Goal: Task Accomplishment & Management: Use online tool/utility

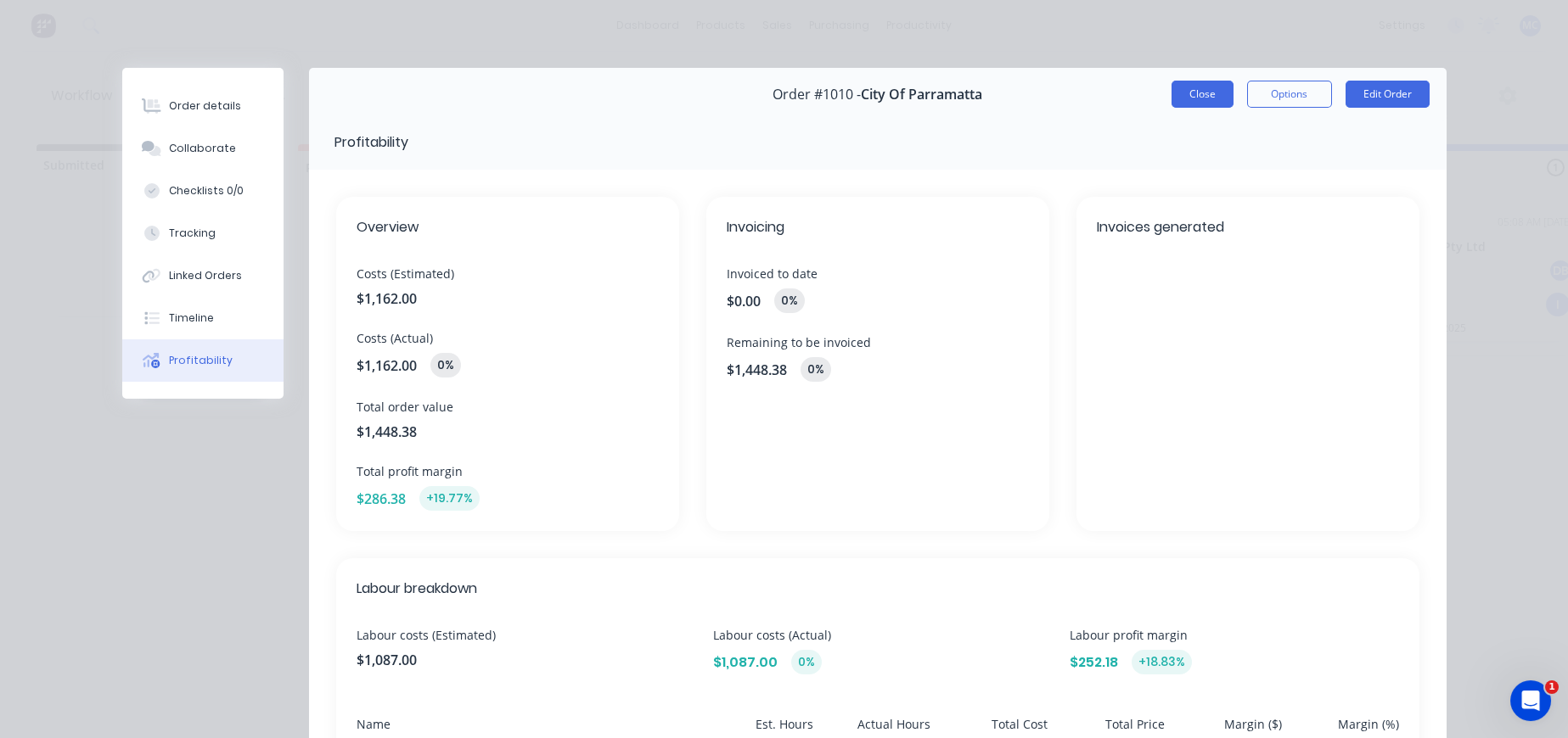
click at [1185, 92] on button "Close" at bounding box center [1203, 94] width 62 height 27
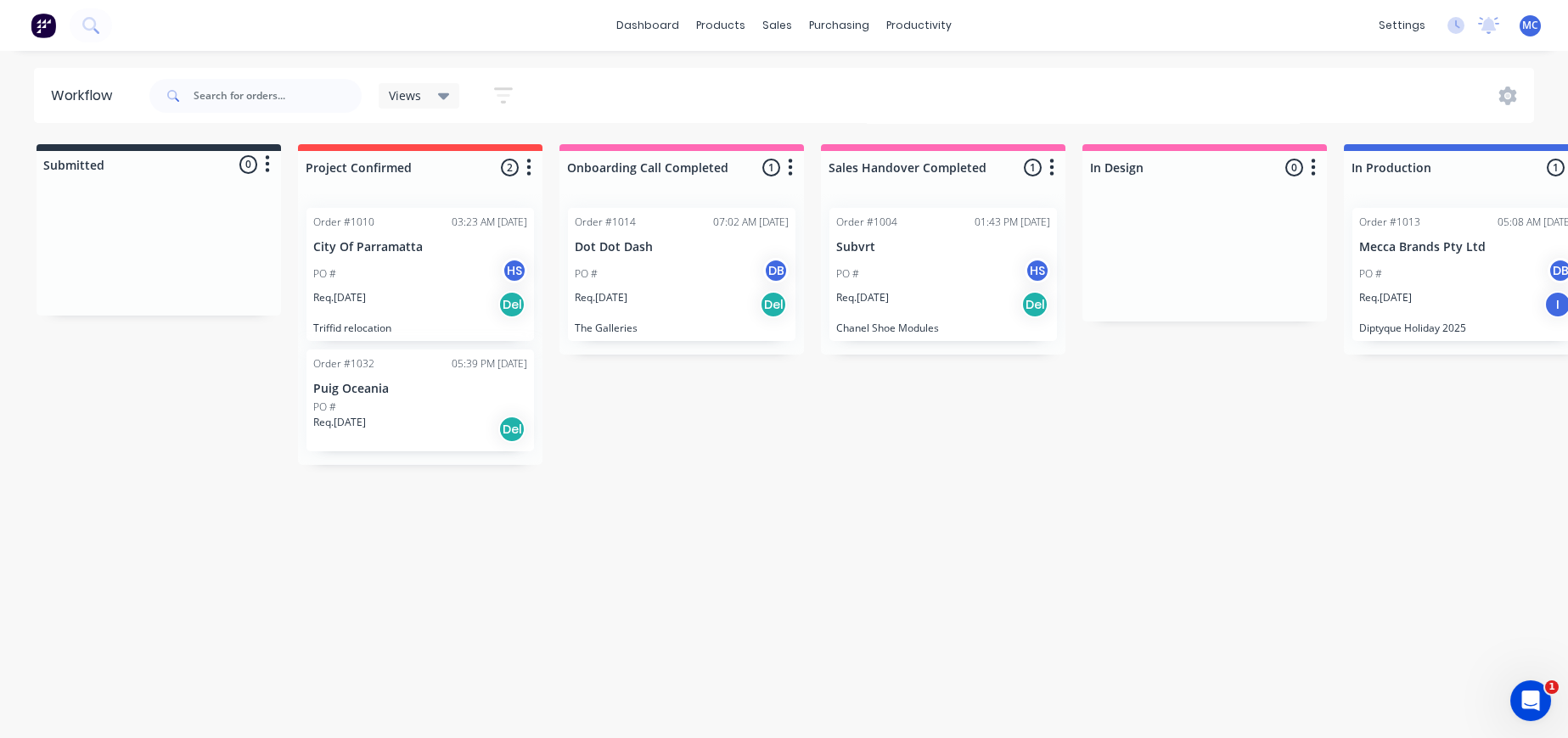
click at [475, 441] on div "Req. [DATE] Del" at bounding box center [420, 429] width 214 height 29
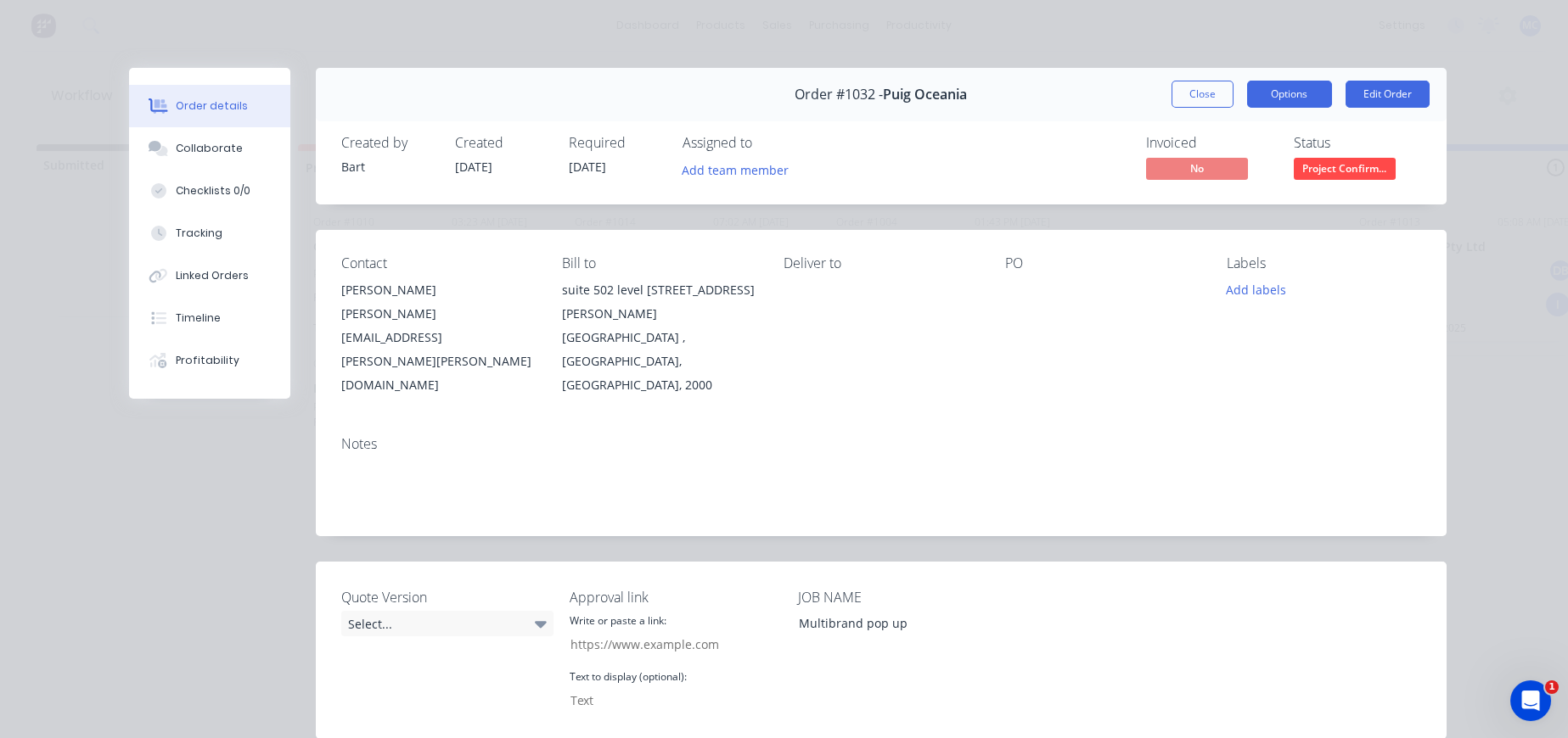
click at [1247, 95] on button "Options" at bounding box center [1289, 94] width 85 height 27
click at [1180, 90] on button "Close" at bounding box center [1203, 94] width 62 height 27
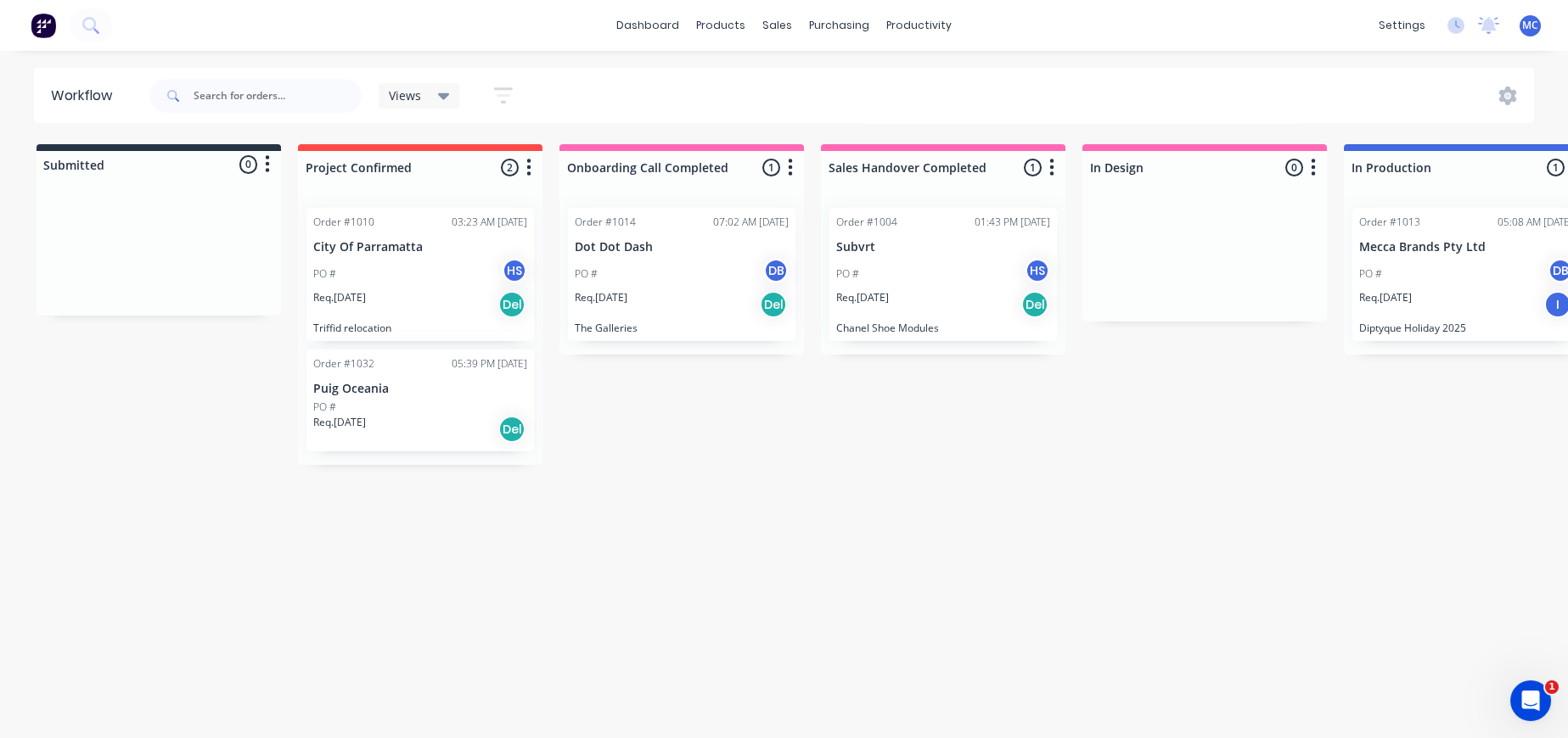
click at [468, 444] on div "Req. [DATE] Del" at bounding box center [420, 429] width 214 height 29
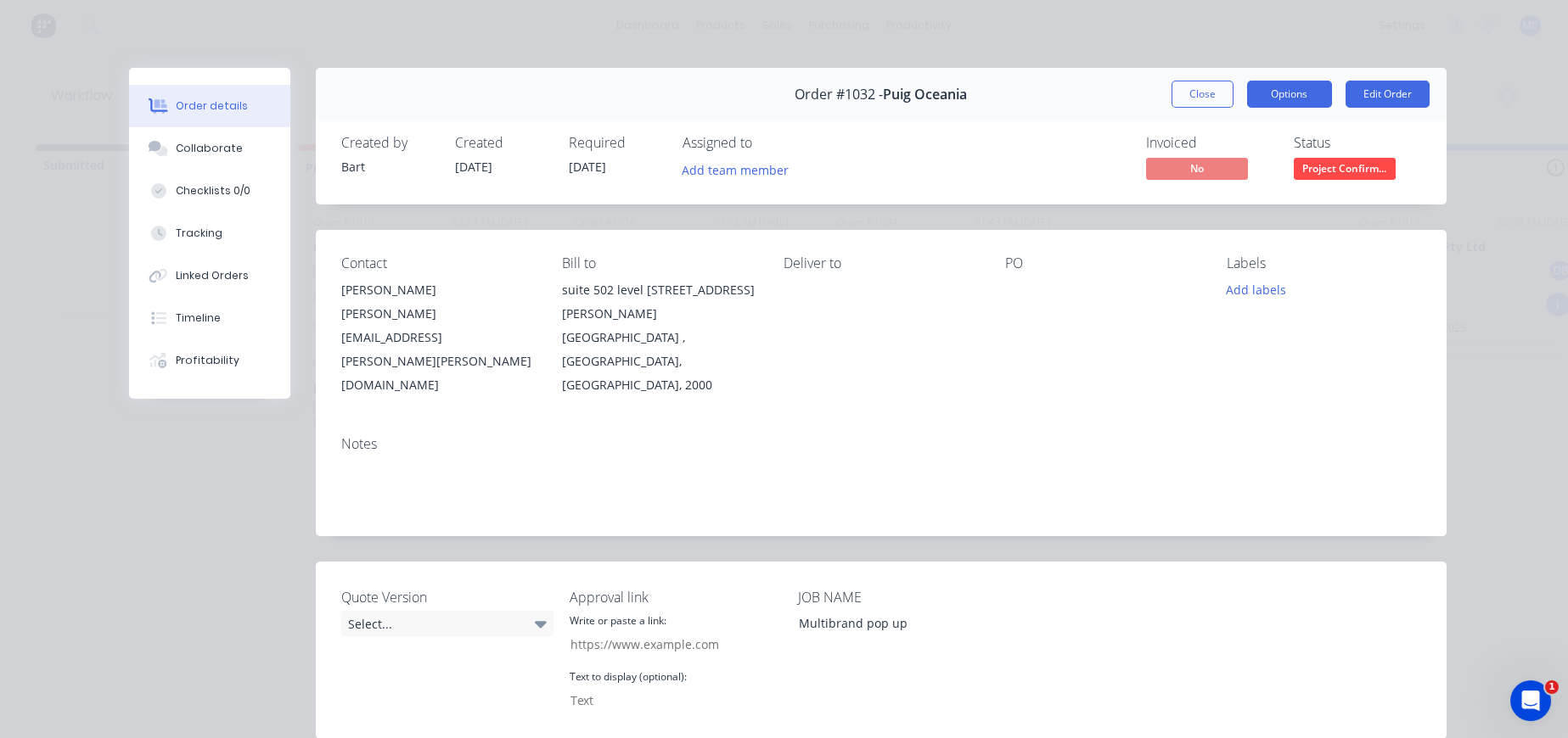
click at [1287, 101] on button "Options" at bounding box center [1289, 94] width 85 height 27
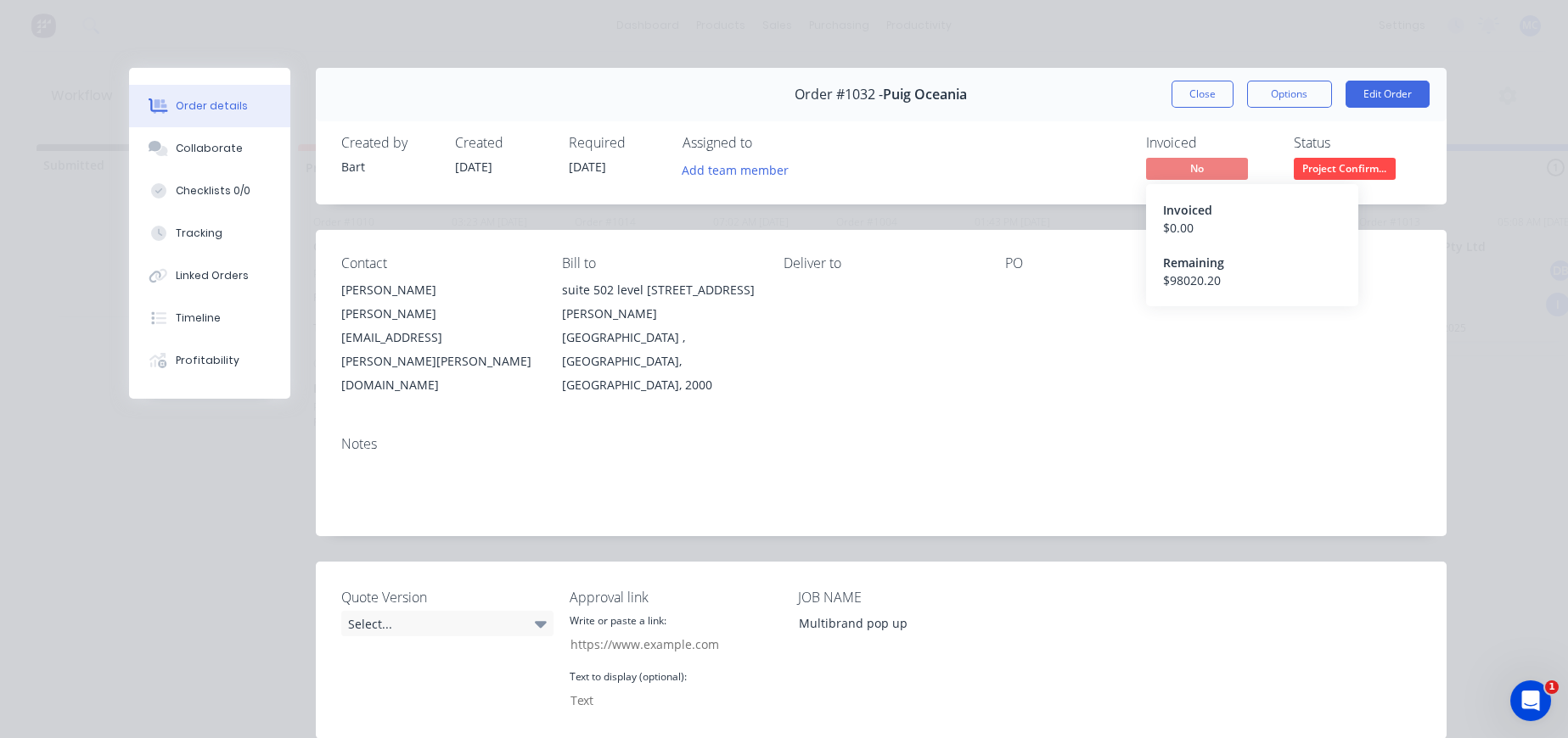
click at [1177, 178] on span "No" at bounding box center [1197, 169] width 102 height 21
click at [1302, 96] on button "Options" at bounding box center [1289, 94] width 85 height 27
click at [1338, 321] on div "Labels Add labels" at bounding box center [1324, 326] width 195 height 141
click at [1188, 179] on span "No" at bounding box center [1197, 169] width 102 height 21
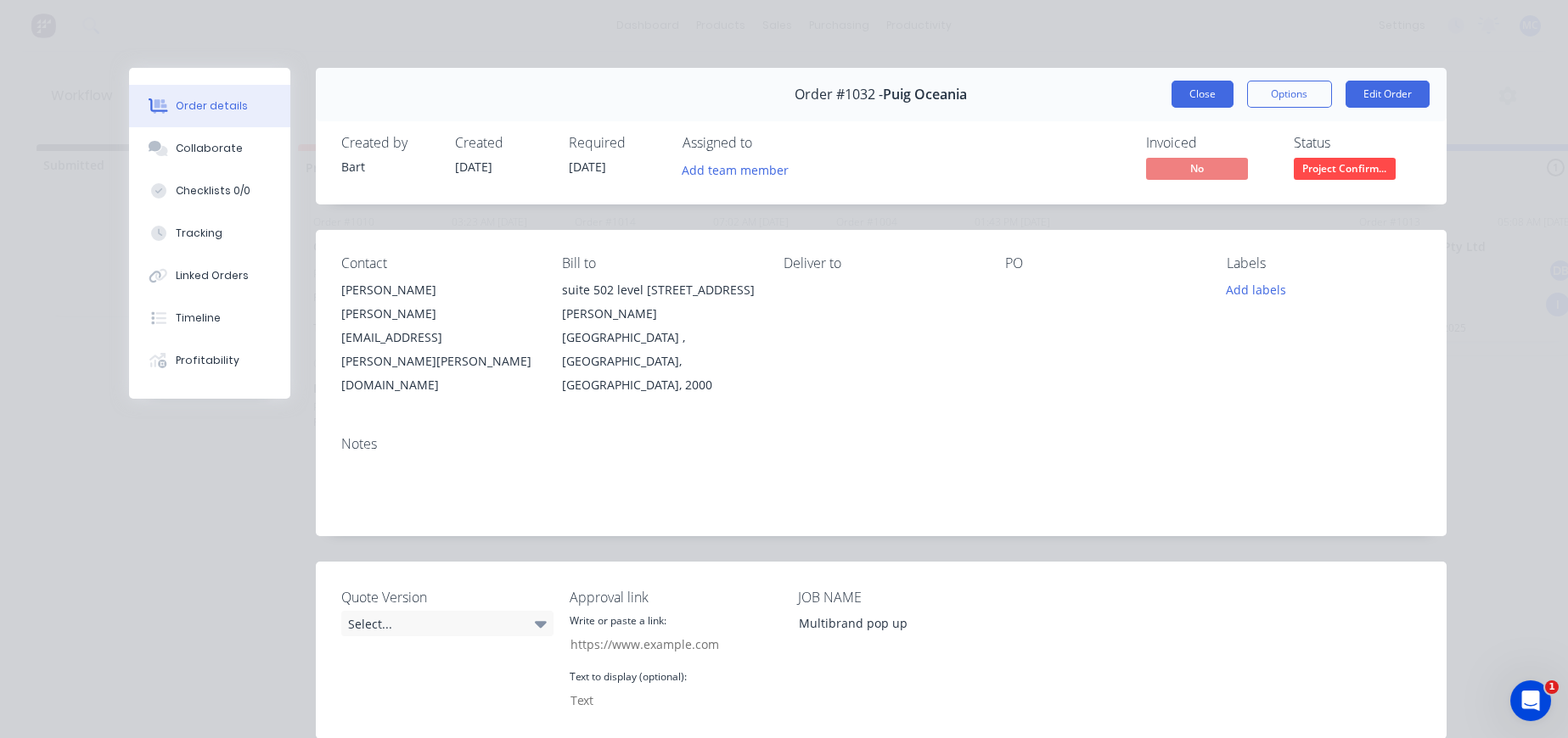
click at [1187, 96] on button "Close" at bounding box center [1203, 94] width 62 height 27
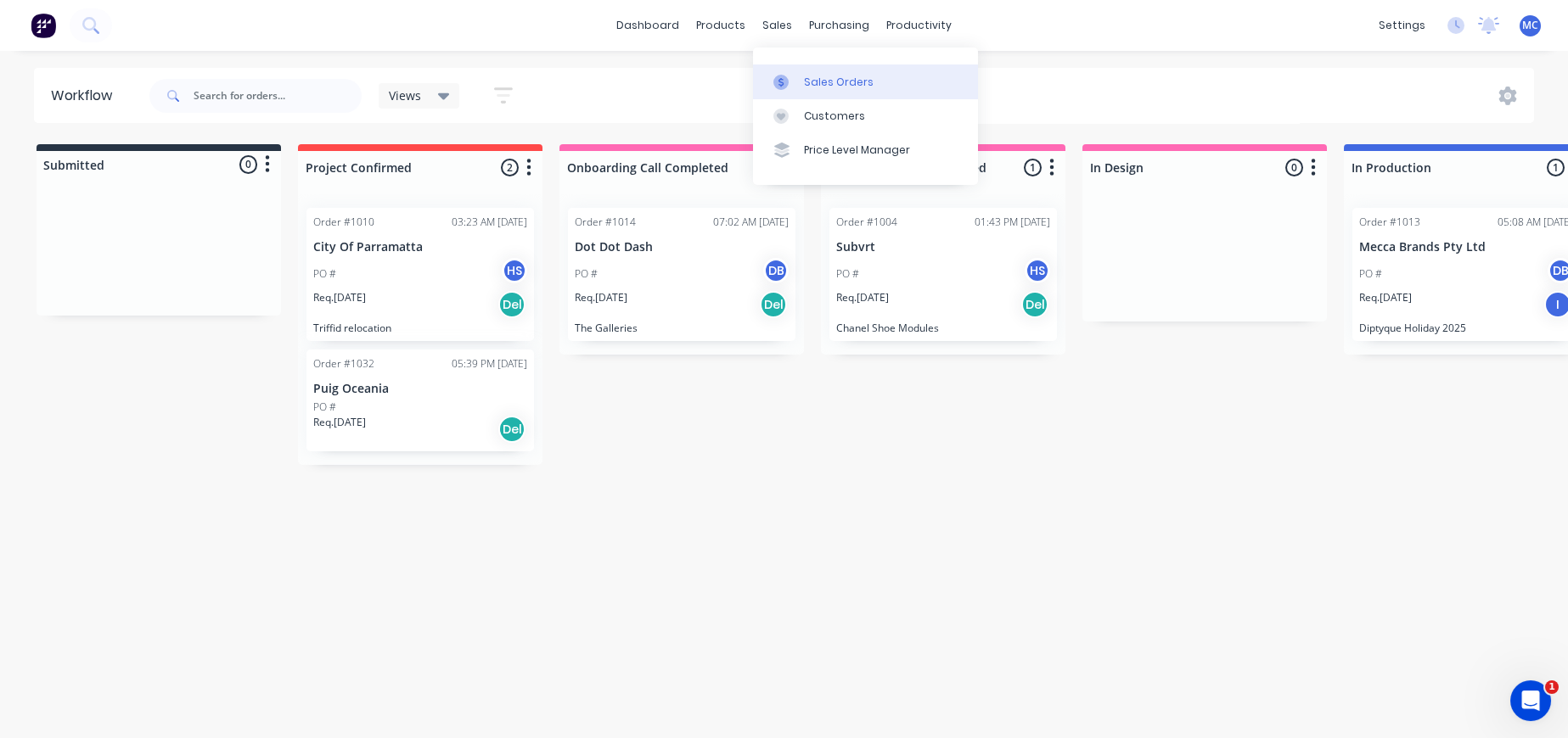
click at [825, 93] on link "Sales Orders" at bounding box center [866, 81] width 225 height 34
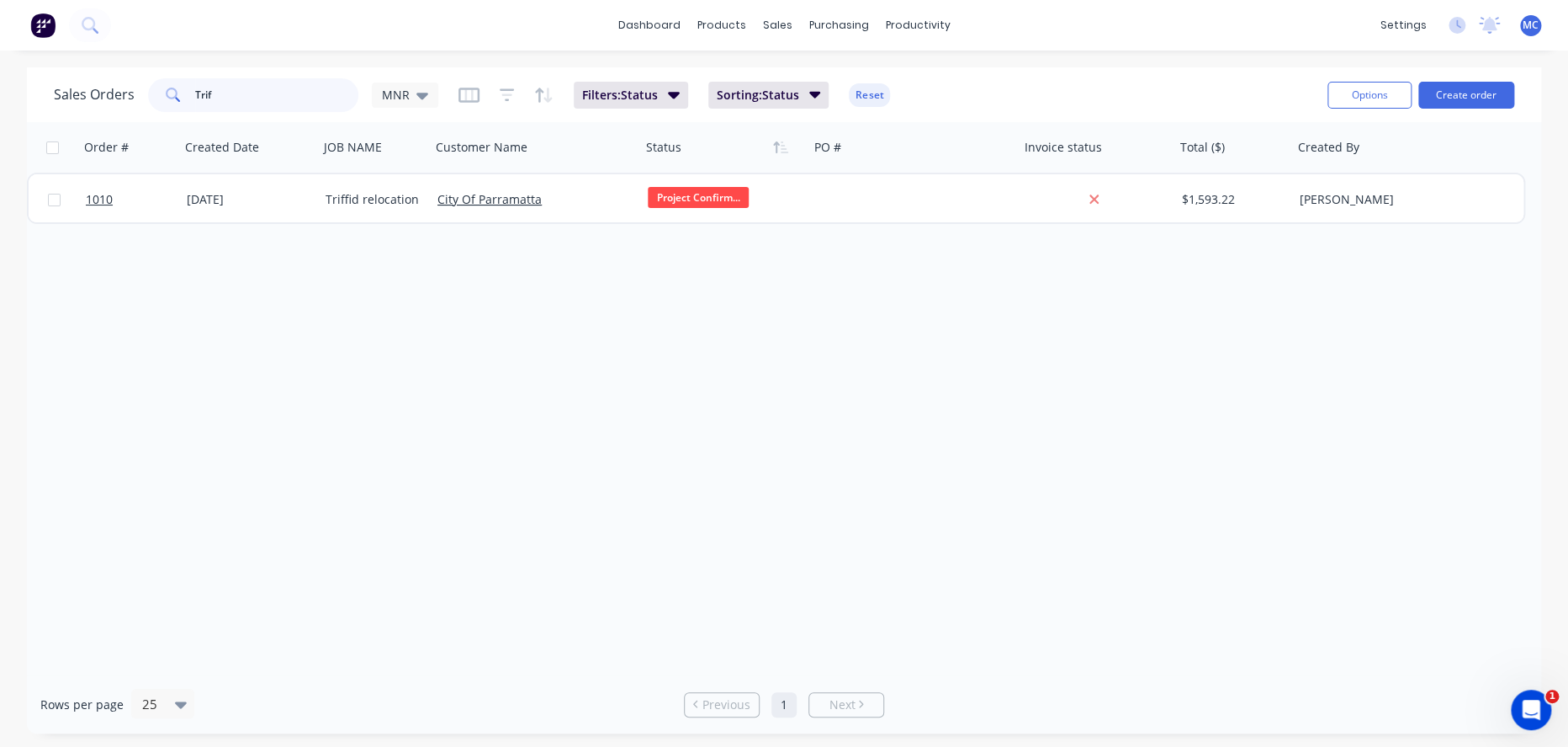
drag, startPoint x: 306, startPoint y: 97, endPoint x: 162, endPoint y: 85, distance: 144.5
click at [162, 85] on div "Trif" at bounding box center [253, 95] width 210 height 33
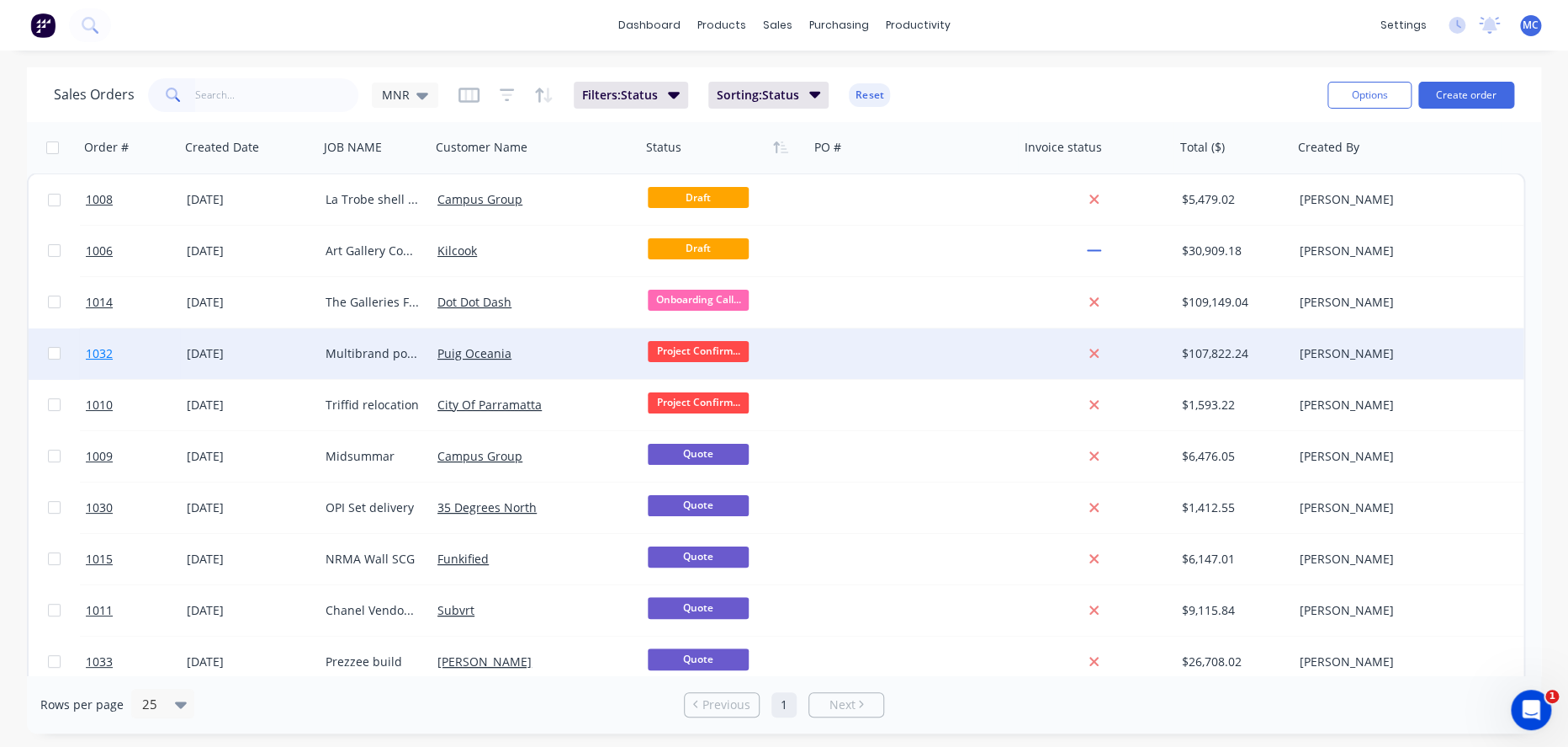
click at [104, 353] on span "1032" at bounding box center [99, 353] width 27 height 17
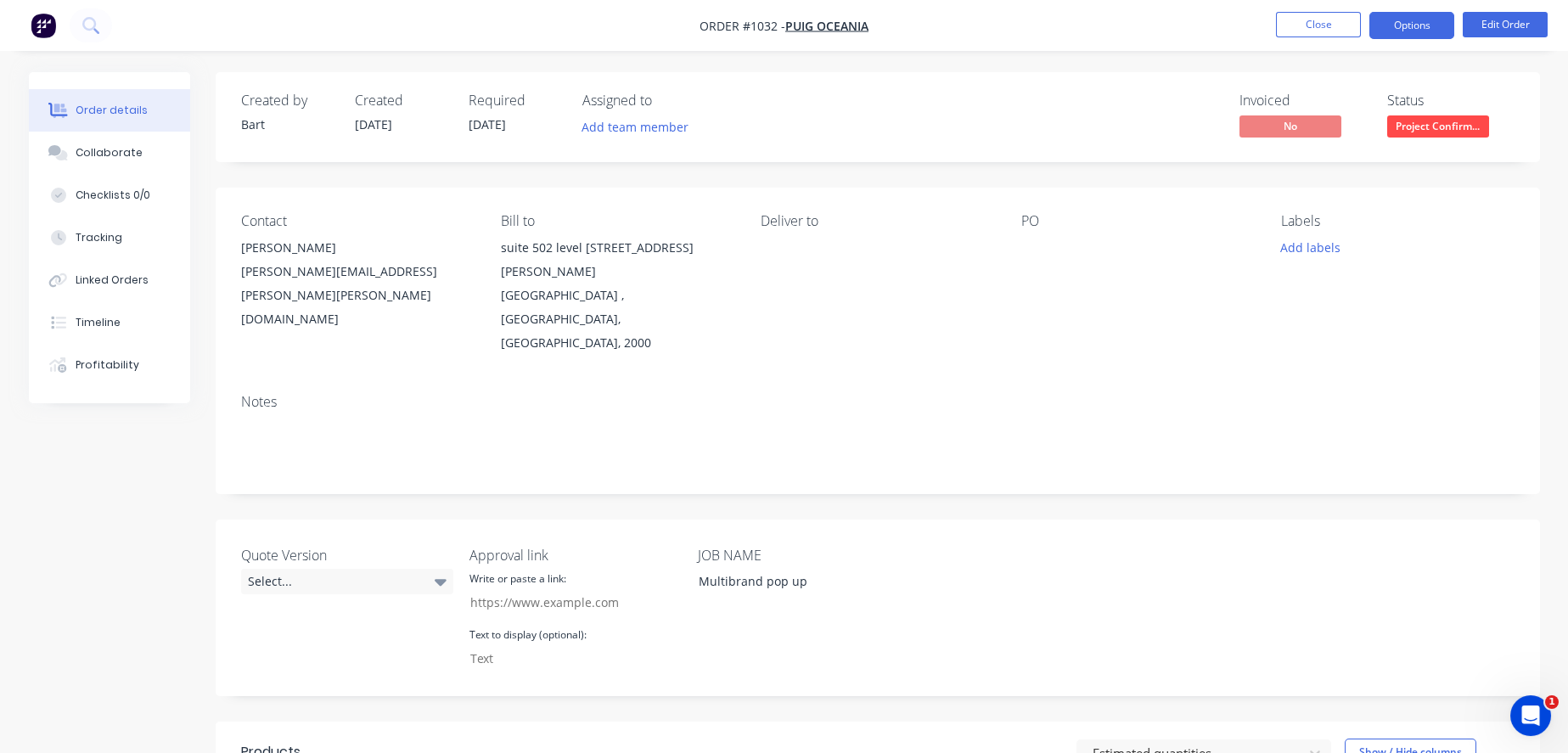
click at [1398, 25] on button "Options" at bounding box center [1411, 25] width 85 height 27
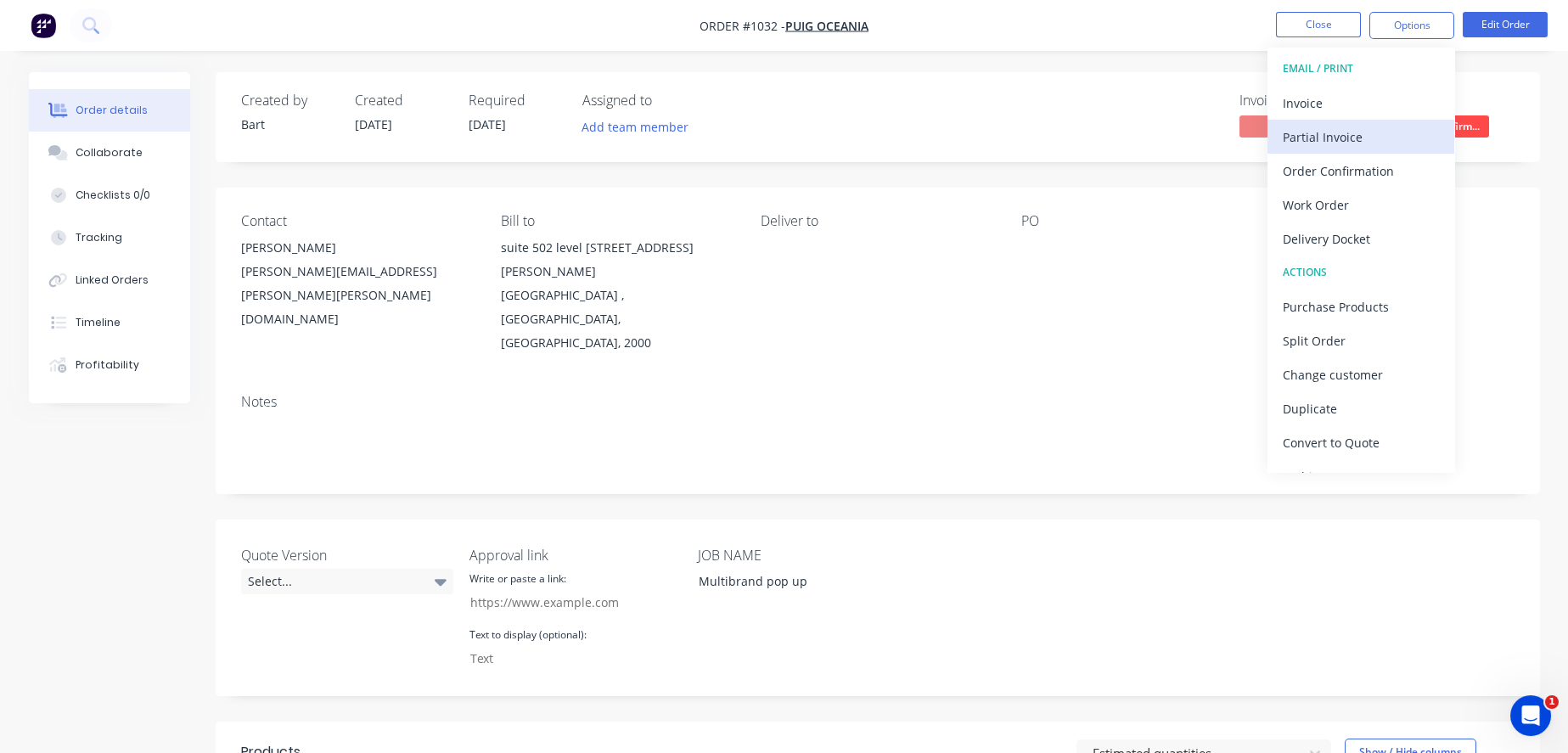
click at [1347, 131] on div "Partial Invoice" at bounding box center [1361, 137] width 157 height 25
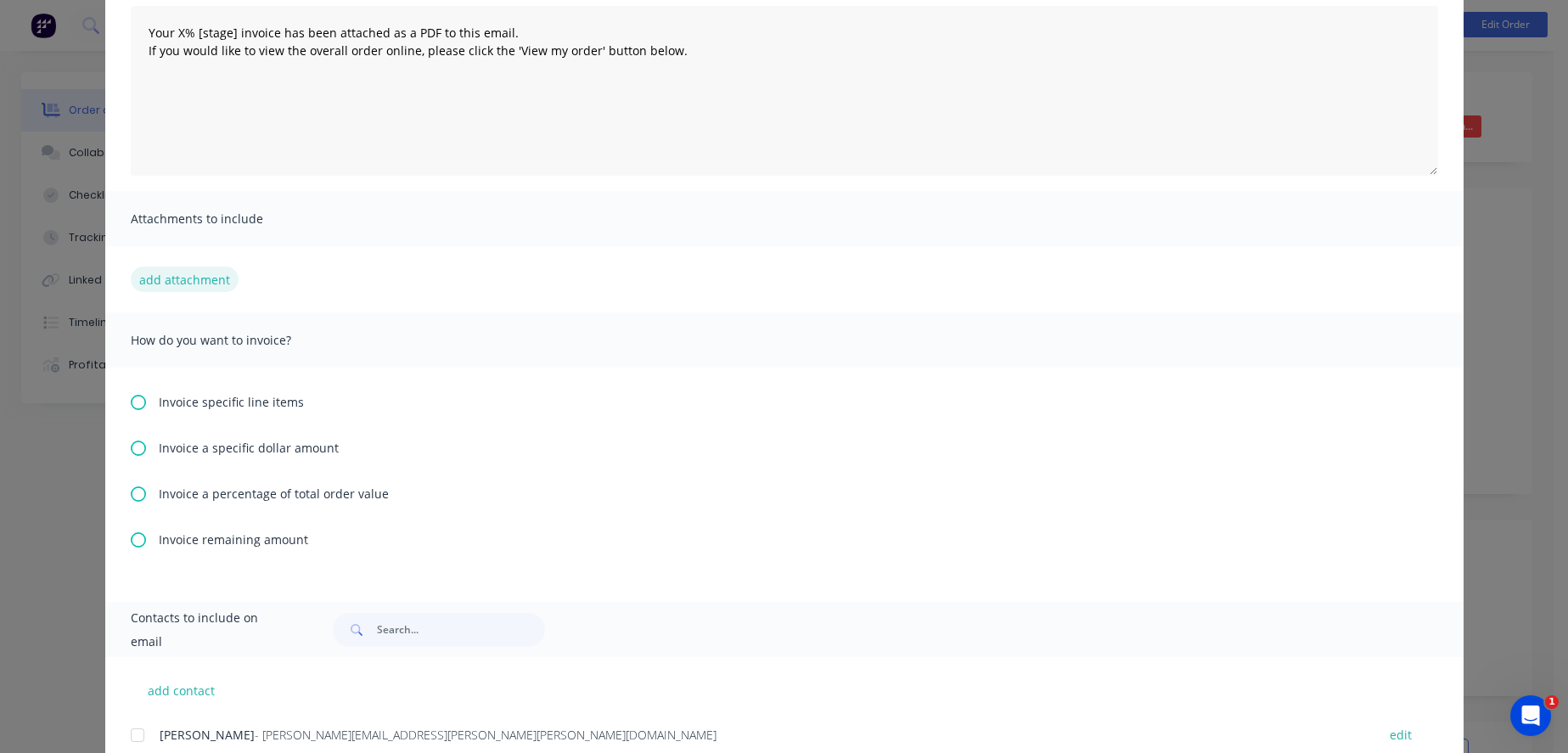
scroll to position [188, 0]
click at [208, 501] on span "Invoice a percentage of total order value" at bounding box center [274, 492] width 230 height 18
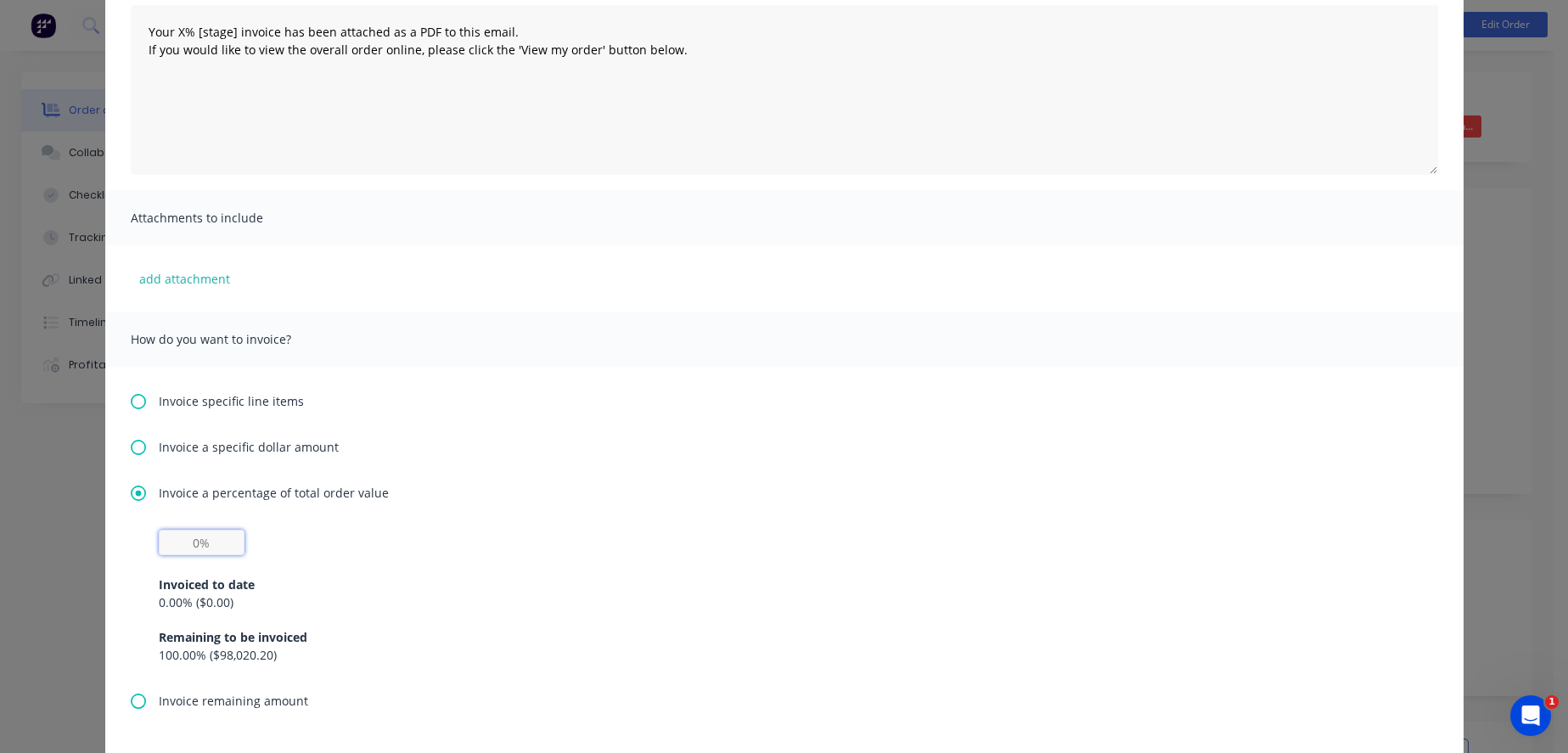
click at [183, 548] on input "text" at bounding box center [202, 542] width 86 height 26
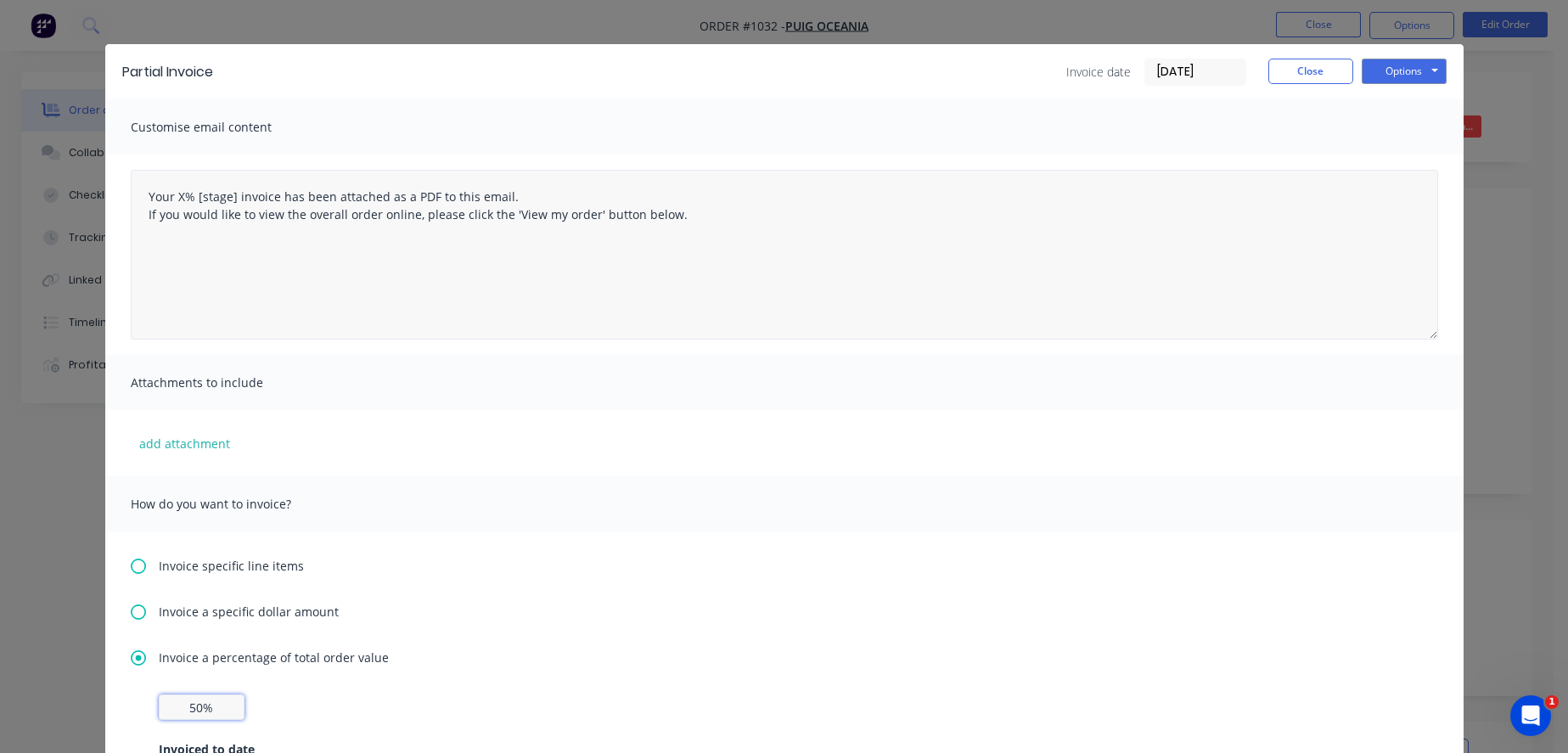
scroll to position [0, 0]
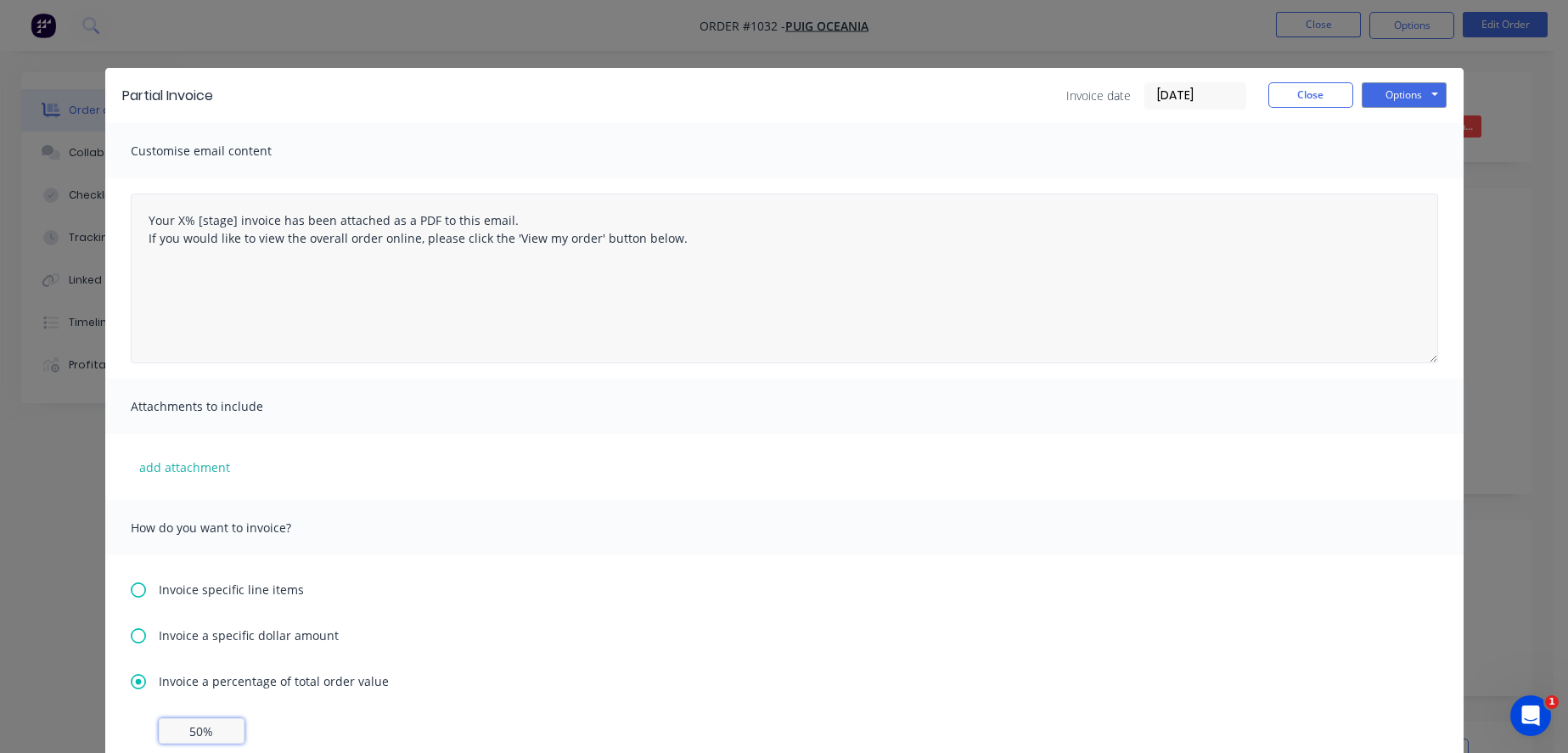
type input "50%"
click at [180, 224] on textarea "Your X% [stage] invoice has been attached as a PDF to this email. If you would …" at bounding box center [784, 278] width 1307 height 170
click at [238, 235] on textarea "Your 50% [stage] invoice has been attached as a PDF to this email. If you would…" at bounding box center [784, 278] width 1307 height 170
click at [242, 225] on textarea "Your 50% [stage] invoice has been attached as a PDF to this email. If you would…" at bounding box center [784, 278] width 1307 height 170
click at [241, 223] on textarea "Your 50% [stage] invoice has been attached as a PDF to this email. If you would…" at bounding box center [784, 278] width 1307 height 170
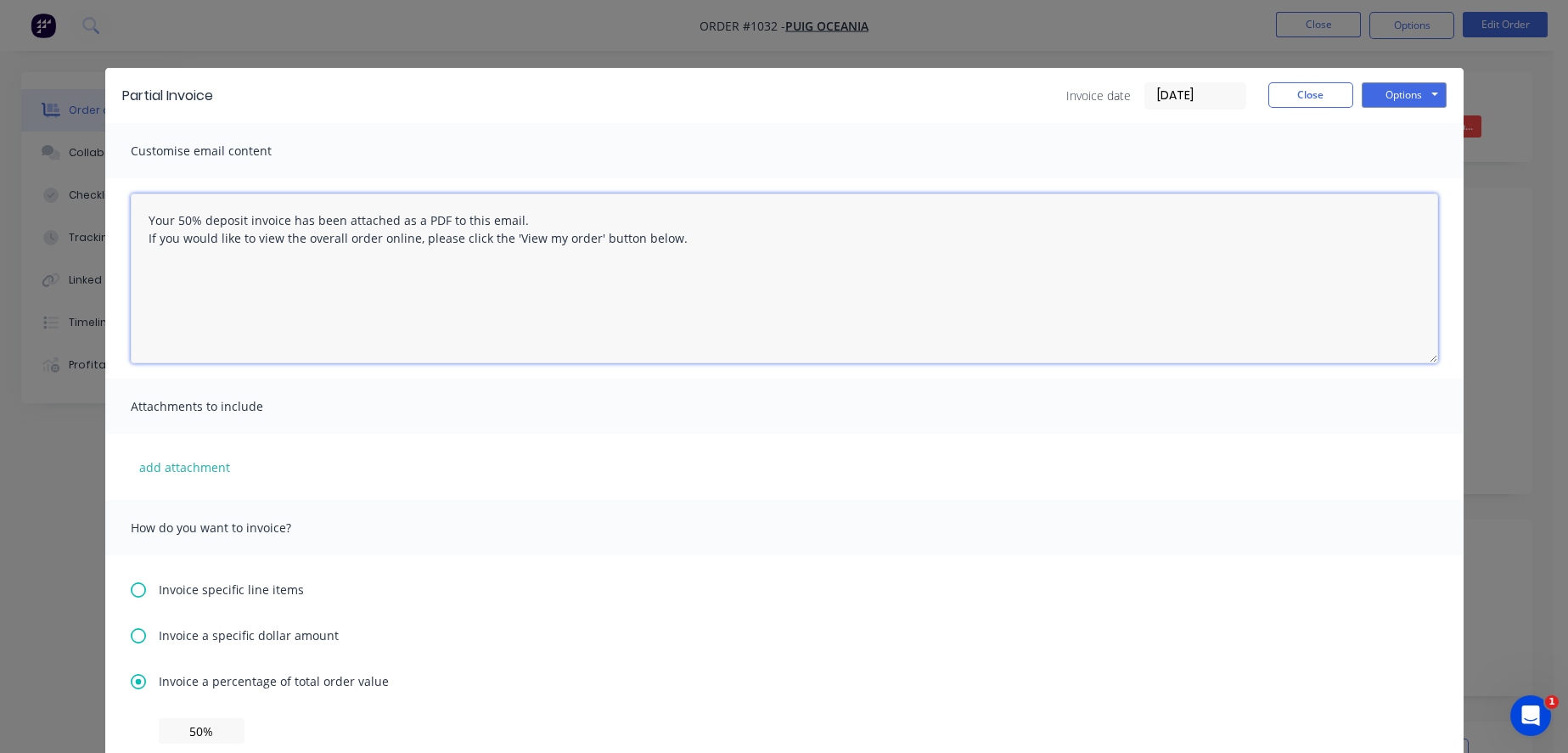
click at [436, 279] on textarea "Your 50% deposit invoice has been attached as a PDF to this email. If you would…" at bounding box center [784, 278] width 1307 height 170
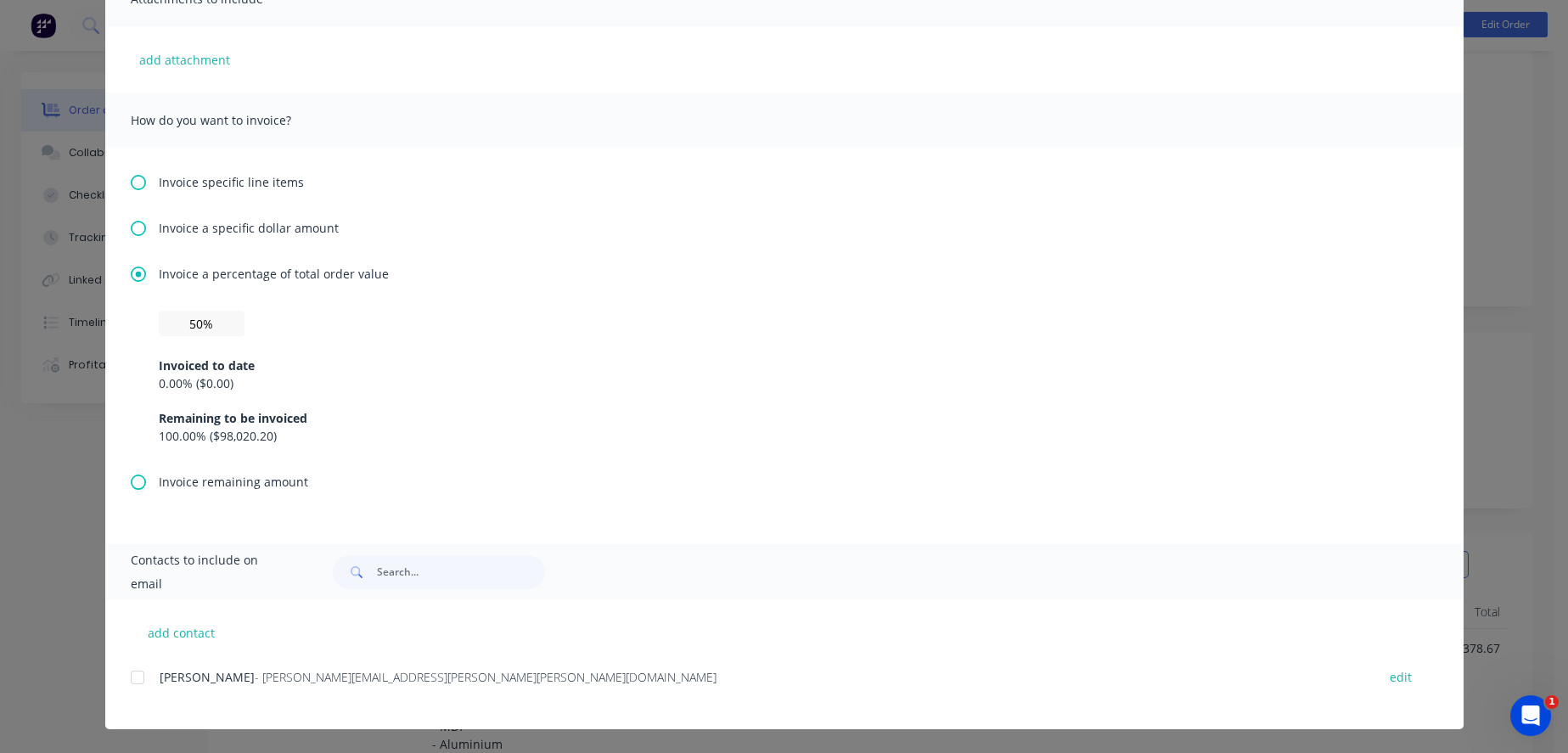
scroll to position [188, 0]
click at [130, 674] on div at bounding box center [137, 677] width 34 height 34
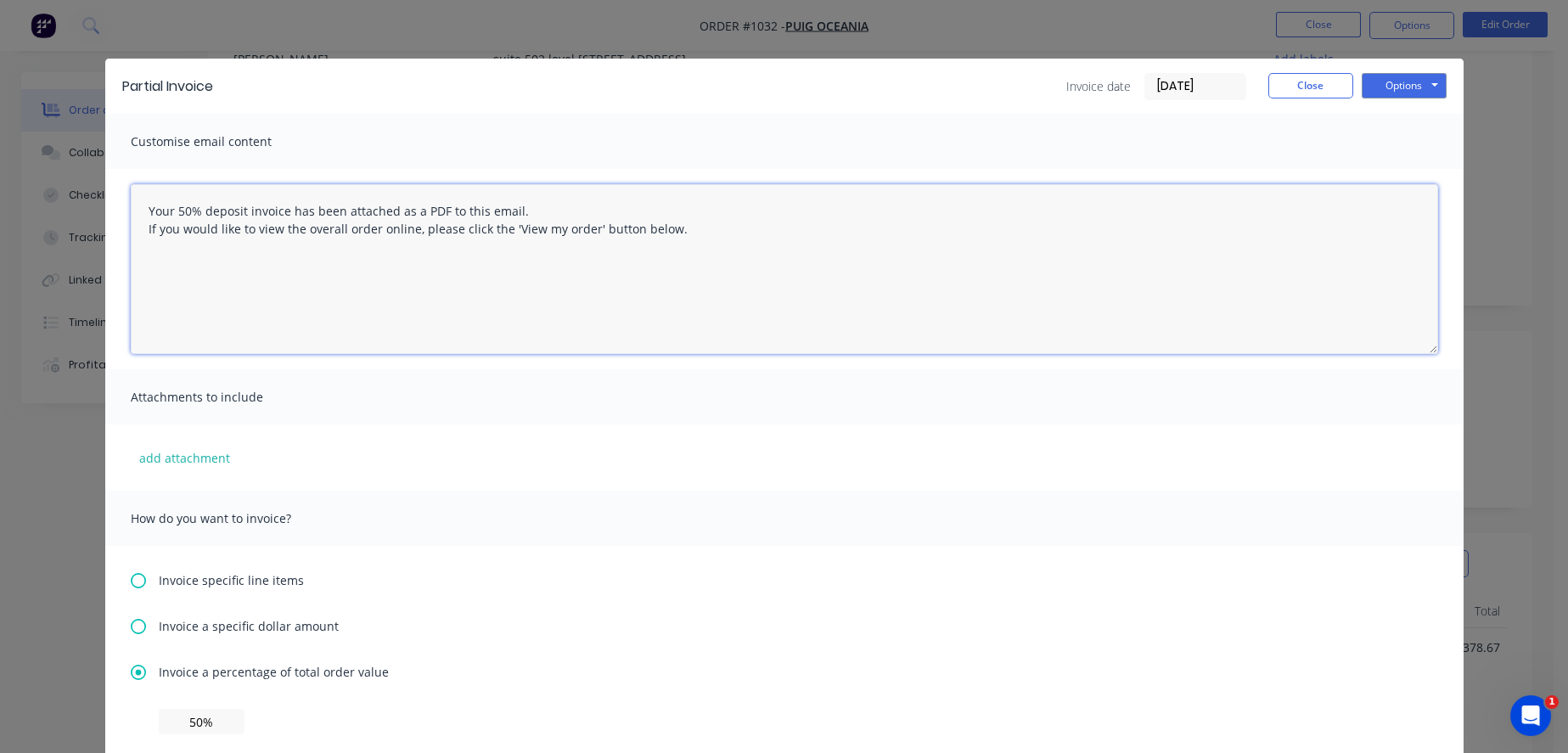
scroll to position [0, 0]
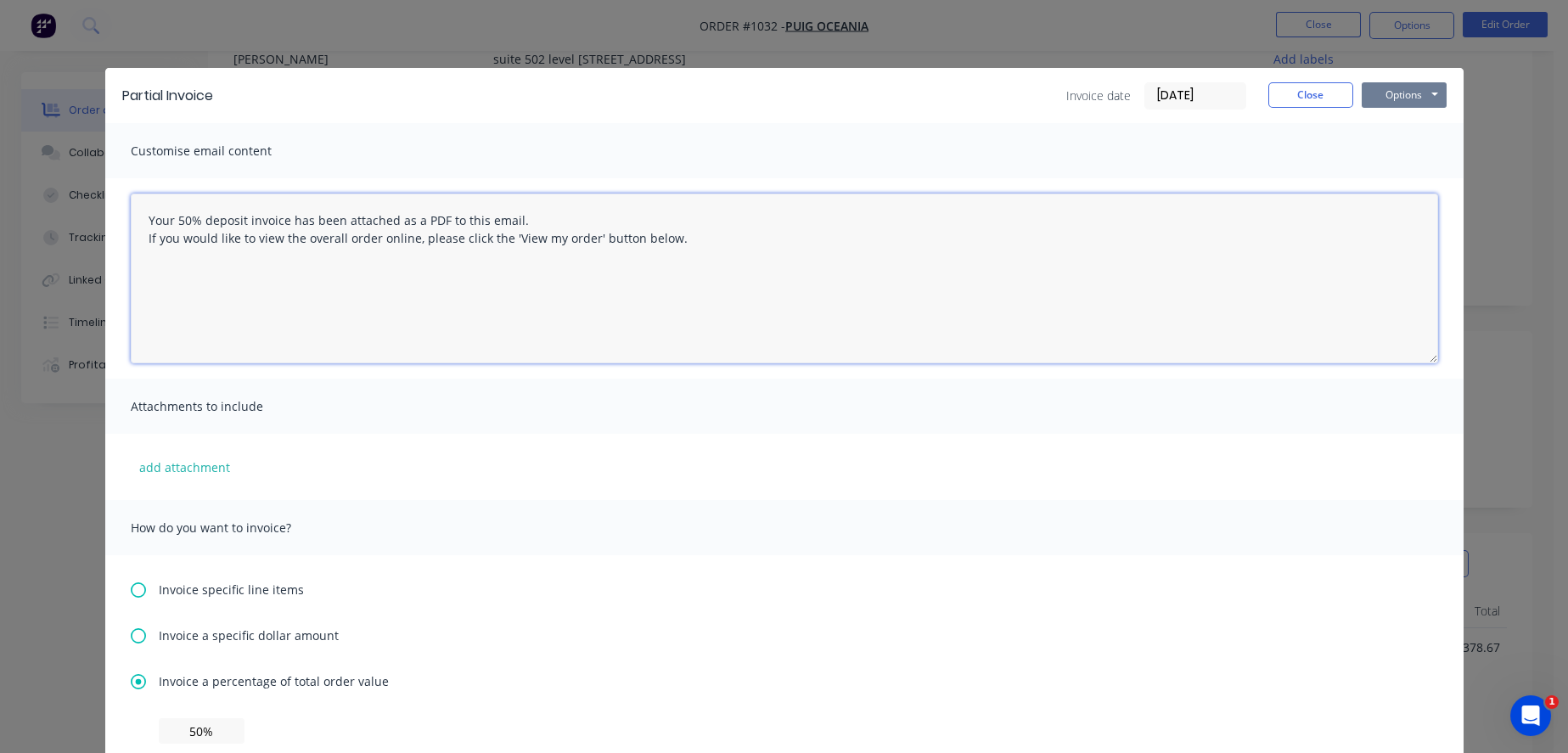
type textarea "Your 50% deposit invoice has been attached as a PDF to this email. If you would…"
click at [1406, 97] on button "Options" at bounding box center [1404, 95] width 85 height 26
click at [675, 318] on textarea "Your 50% deposit invoice has been attached as a PDF to this email. If you would…" at bounding box center [784, 278] width 1307 height 170
click at [1382, 101] on button "Options" at bounding box center [1404, 95] width 85 height 26
click at [1410, 133] on button "Preview" at bounding box center [1416, 126] width 109 height 28
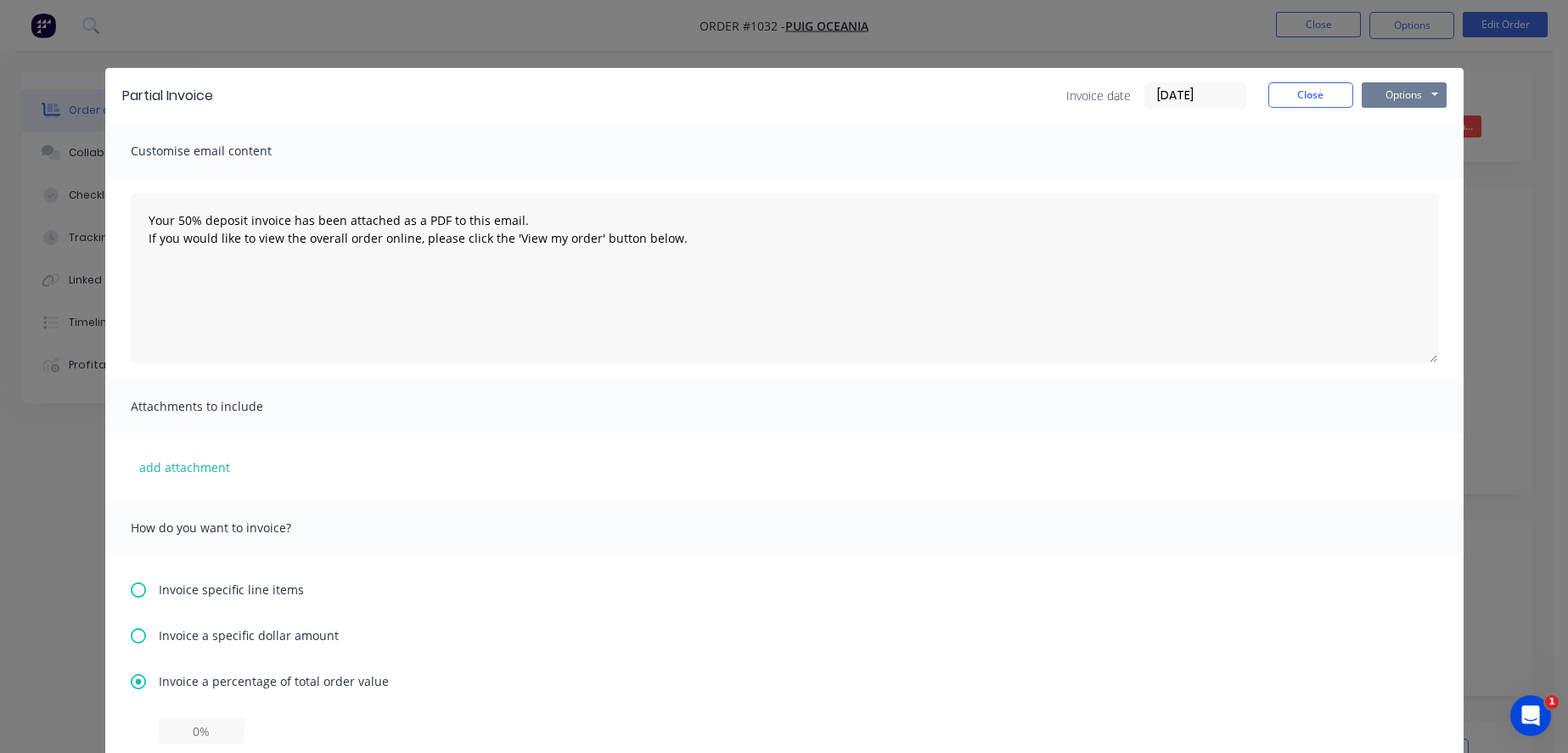
click at [1399, 104] on button "Options" at bounding box center [1404, 95] width 85 height 26
click at [1410, 181] on button "Email" at bounding box center [1416, 181] width 109 height 28
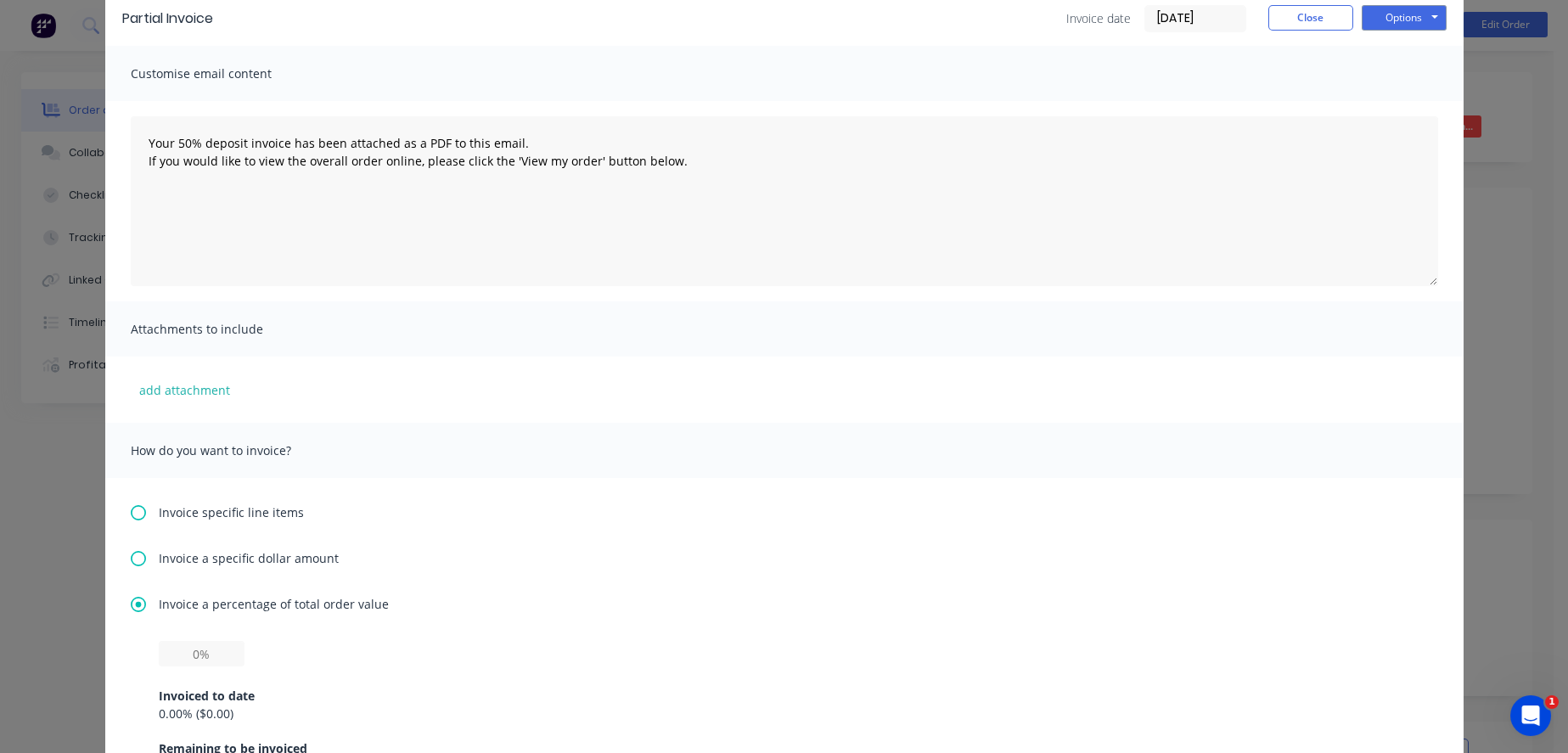
scroll to position [188, 0]
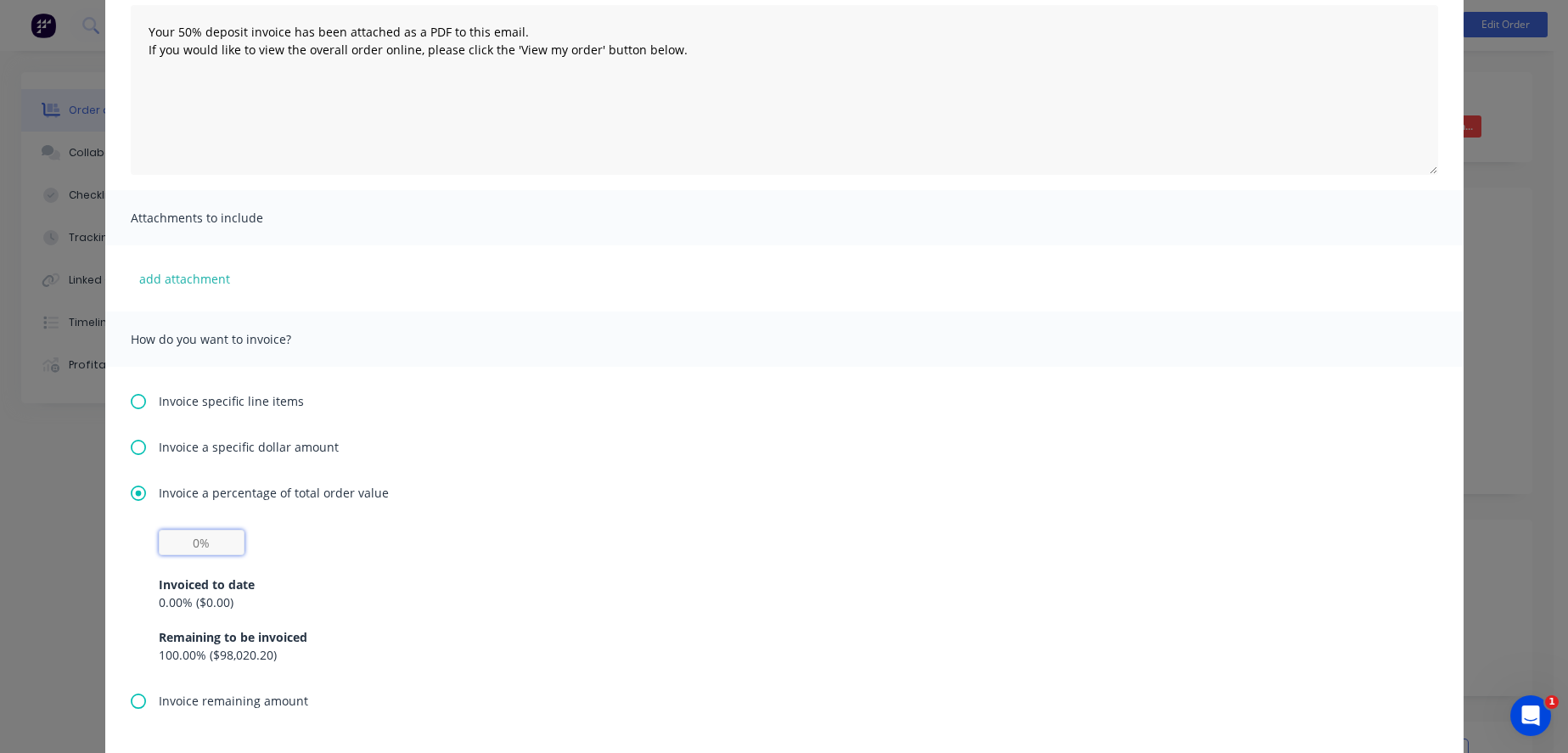
click at [180, 555] on input "text" at bounding box center [202, 542] width 86 height 26
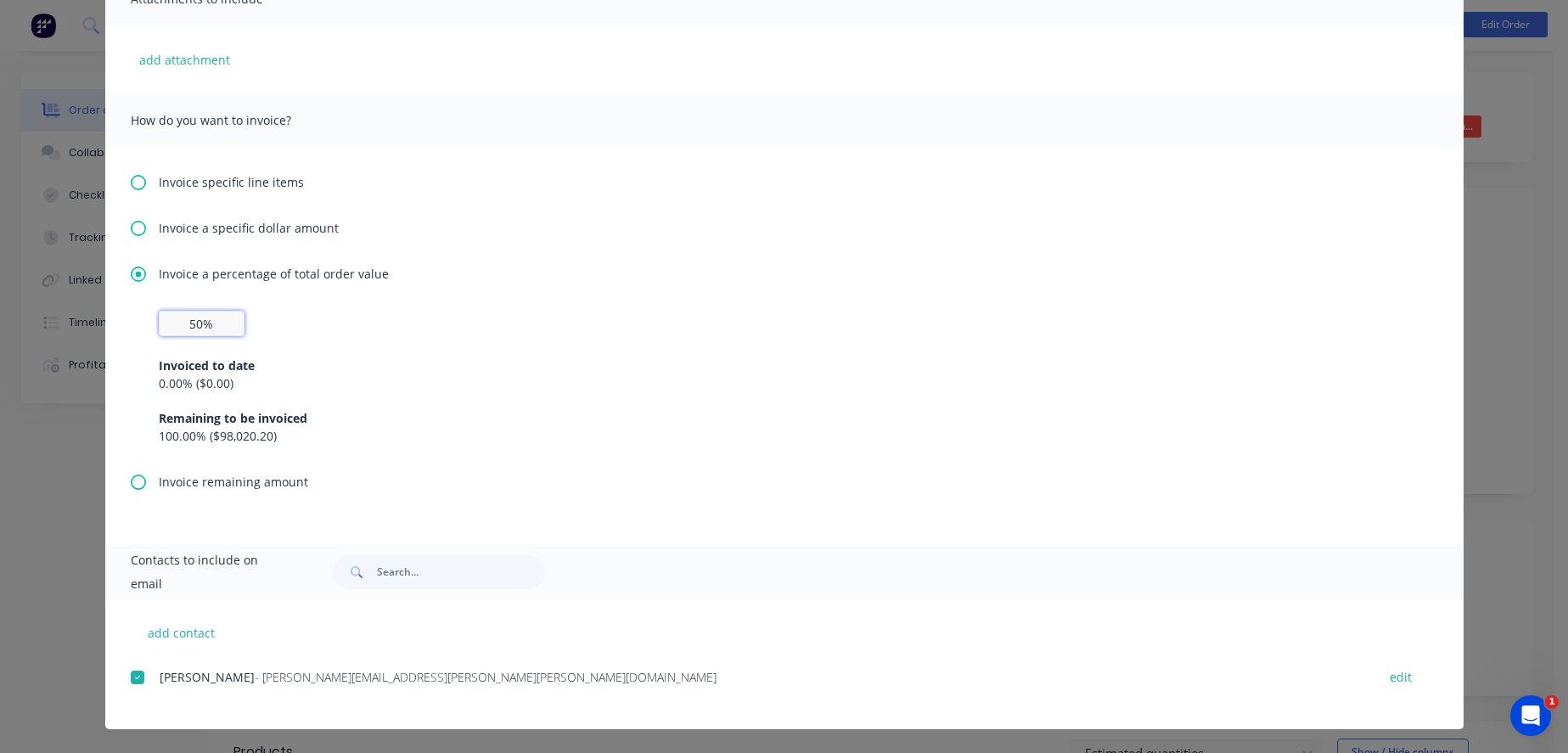
scroll to position [0, 0]
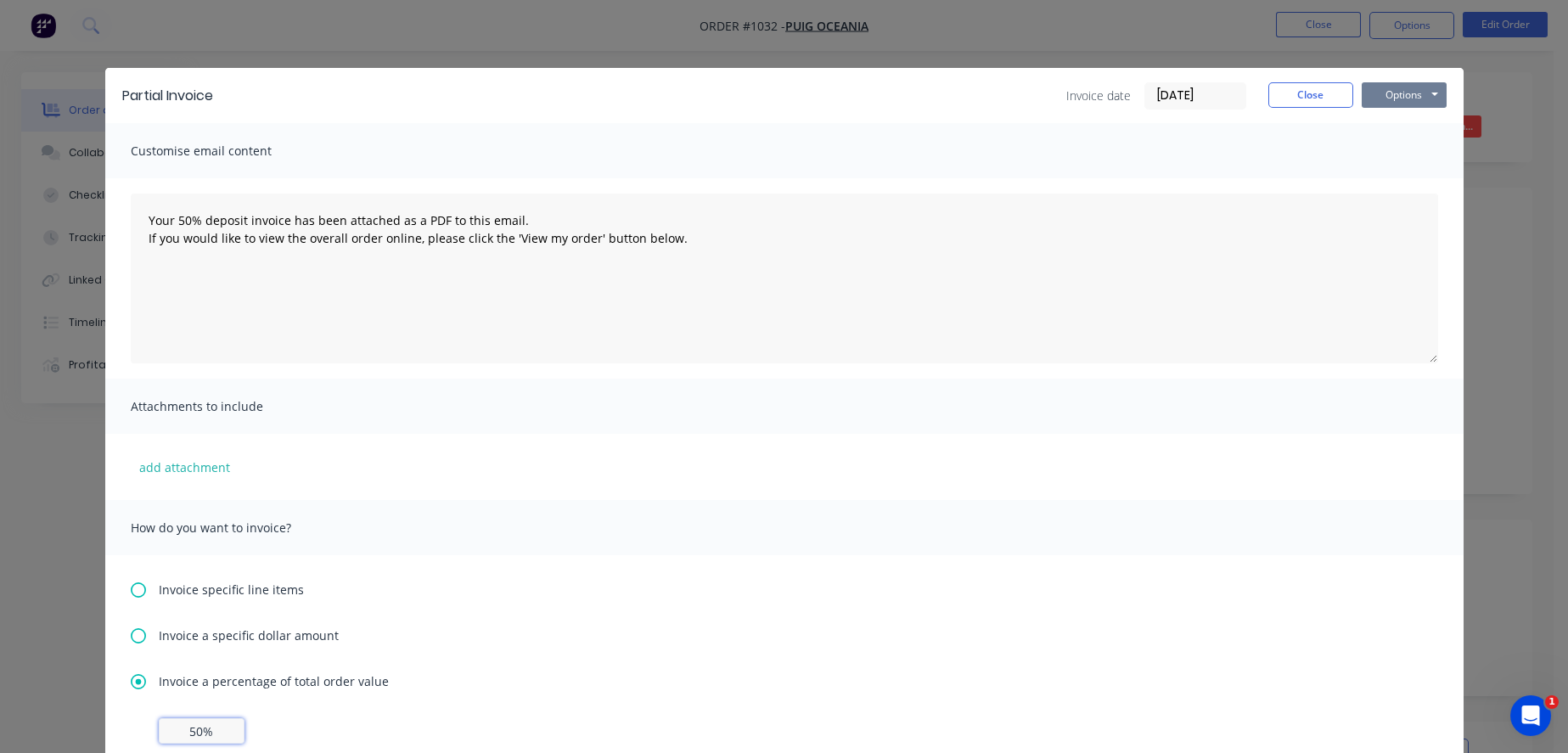
type input "50%"
click at [1411, 95] on button "Options" at bounding box center [1404, 95] width 85 height 26
click at [1406, 177] on button "Email" at bounding box center [1416, 181] width 109 height 28
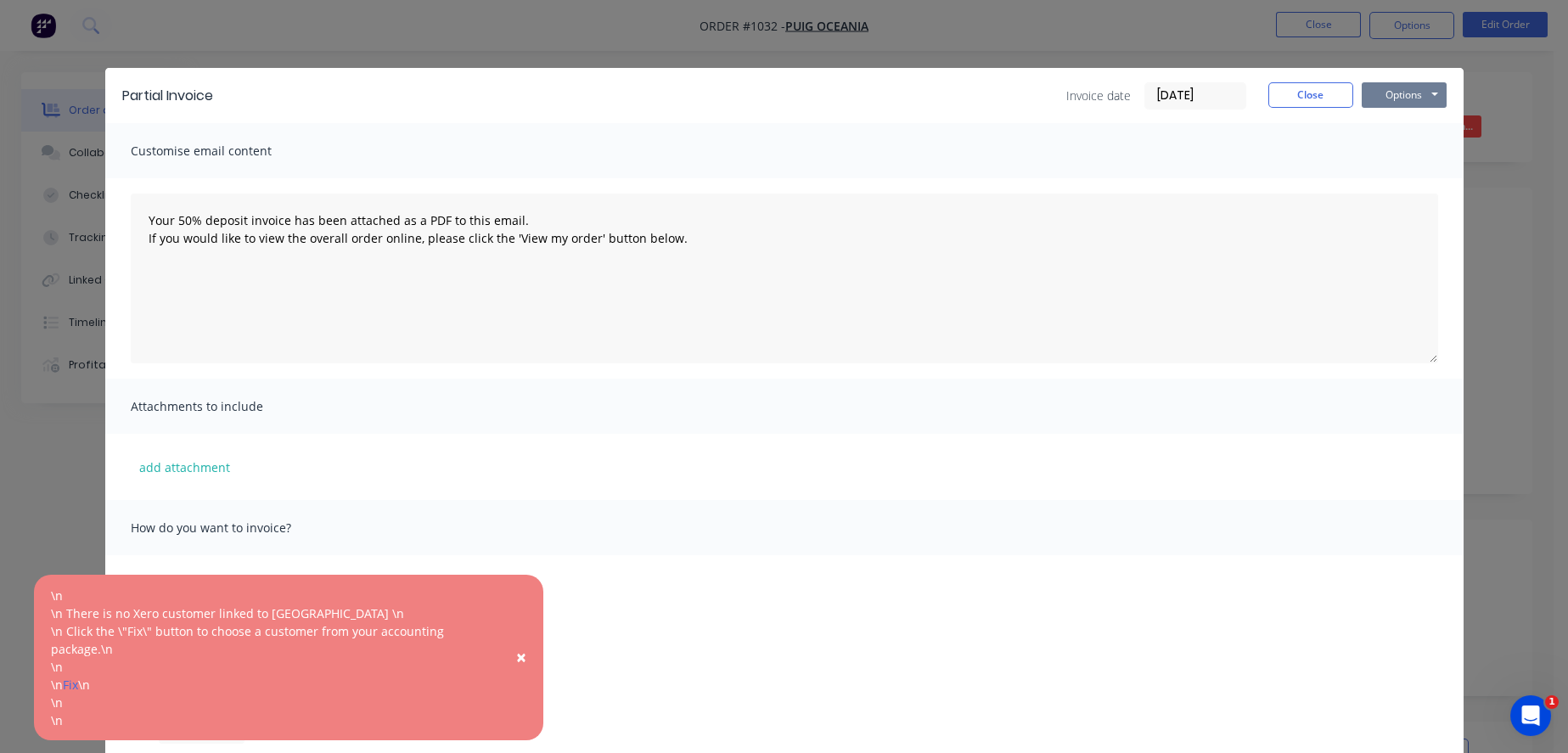
click at [1423, 89] on button "Options" at bounding box center [1404, 95] width 85 height 26
click at [1318, 95] on button "Close" at bounding box center [1311, 95] width 85 height 26
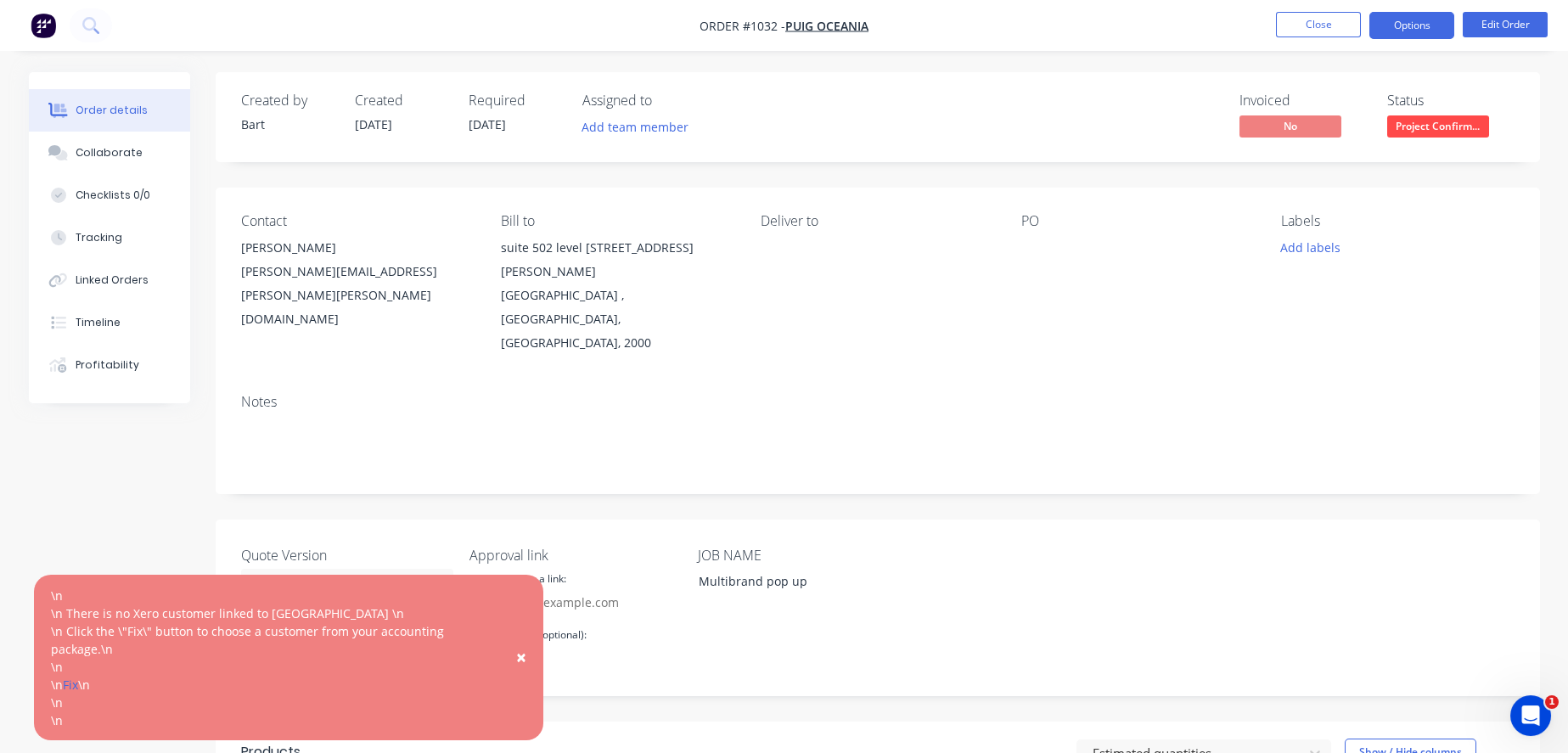
click at [1439, 27] on button "Options" at bounding box center [1411, 25] width 85 height 27
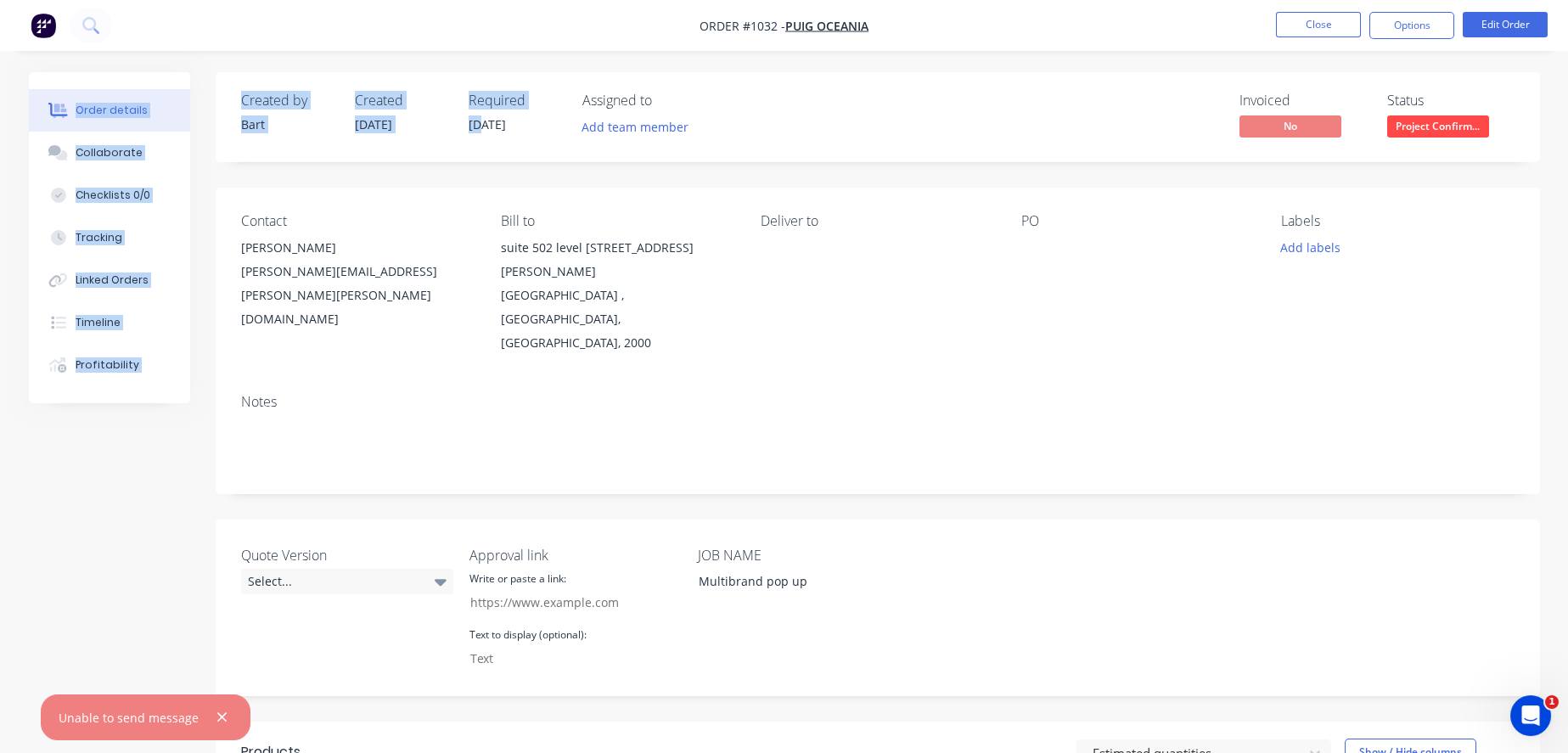
drag, startPoint x: 921, startPoint y: 24, endPoint x: 486, endPoint y: 129, distance: 447.5
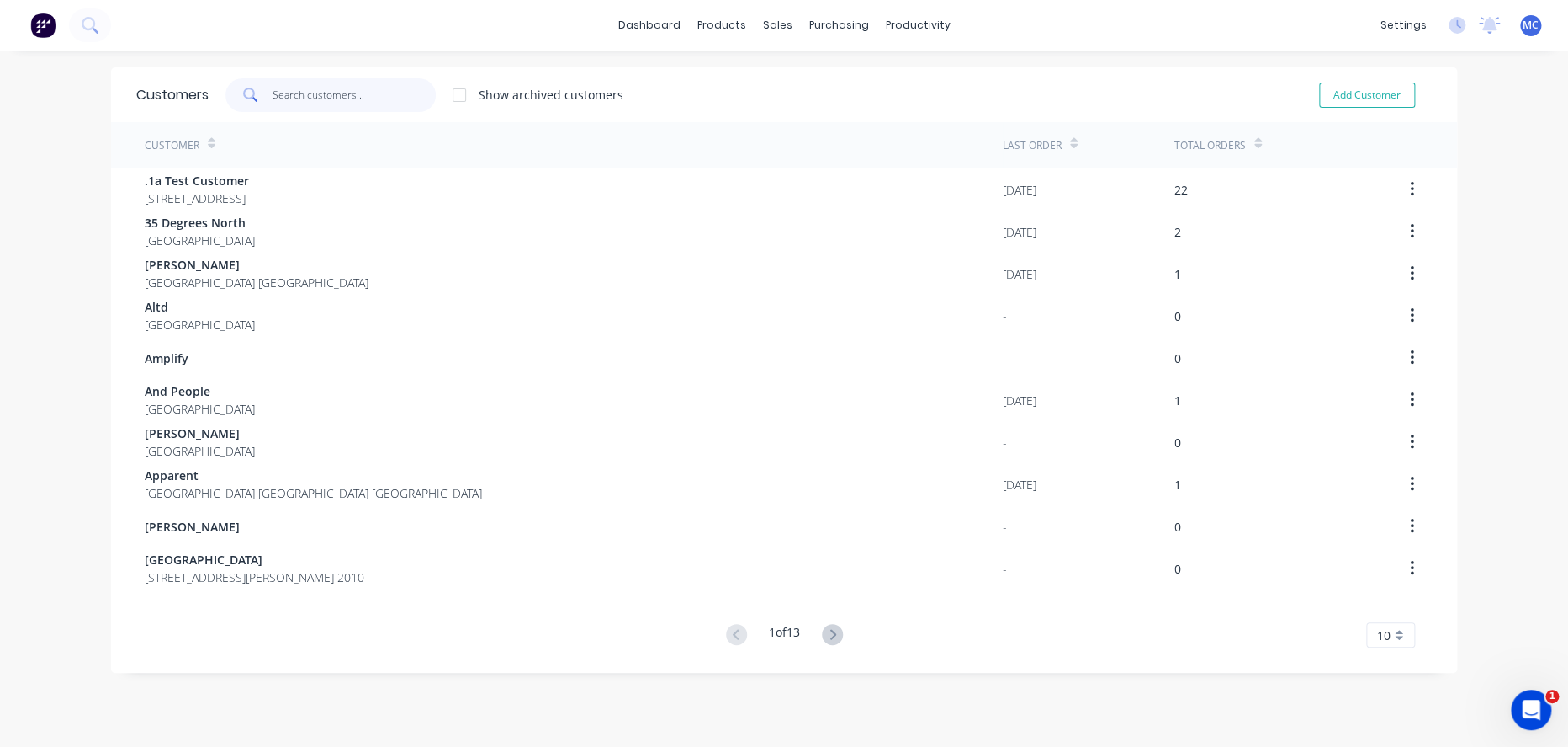
click at [282, 94] on input "text" at bounding box center [354, 95] width 164 height 33
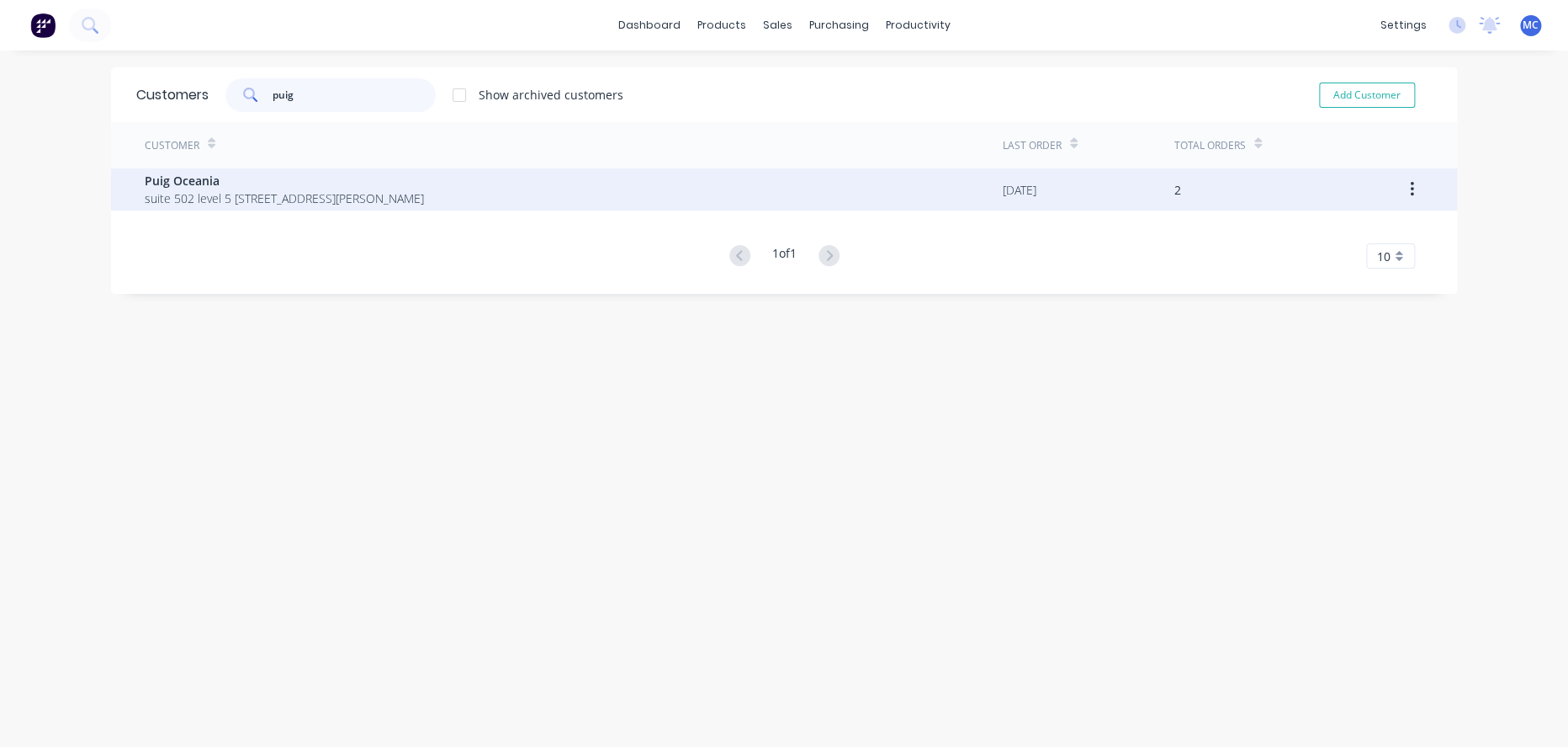
type input "puig"
click at [221, 201] on span "suite 502 level 5 388 George St Sydney New South Wales Australia 2000" at bounding box center [284, 198] width 280 height 18
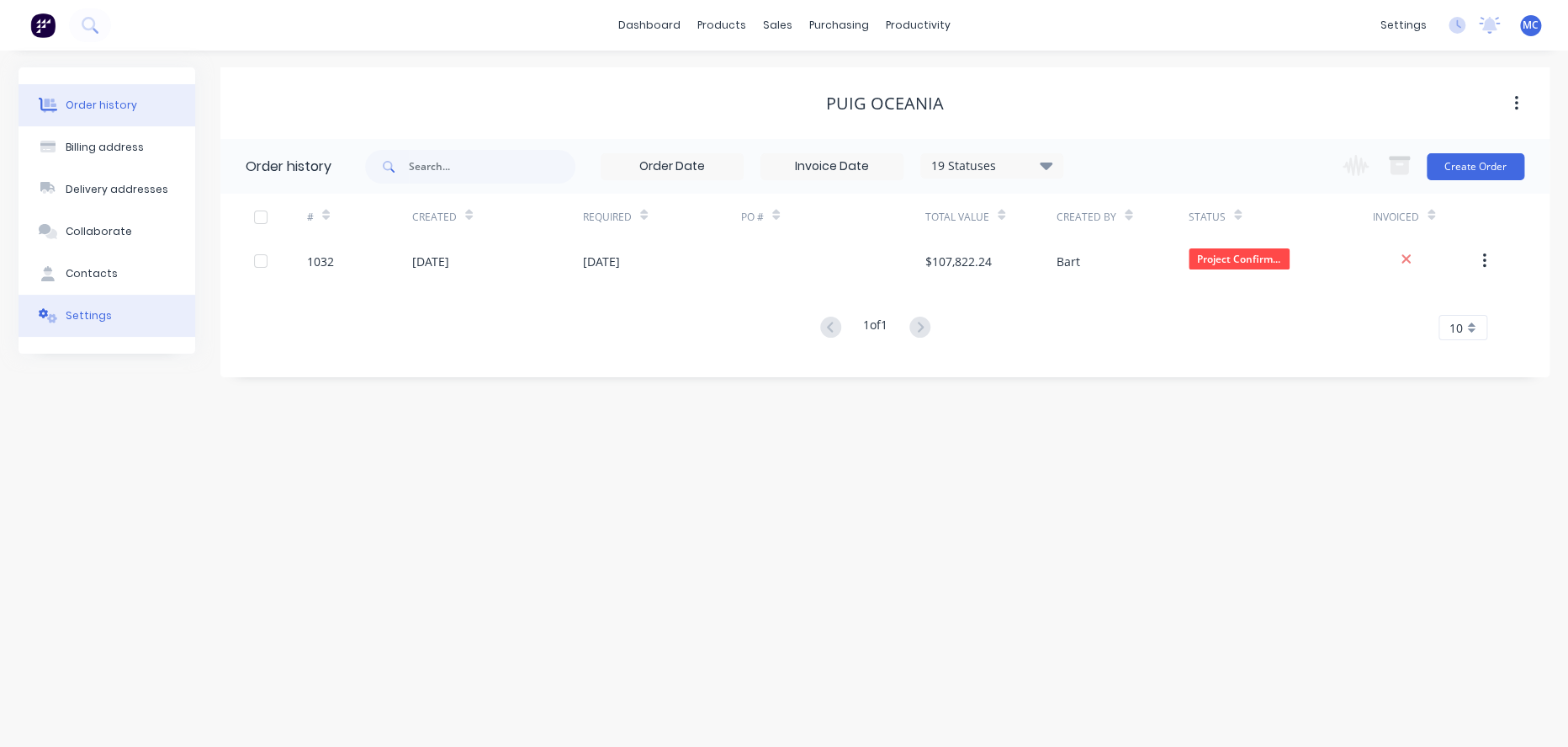
click at [117, 337] on button "Settings" at bounding box center [107, 316] width 177 height 42
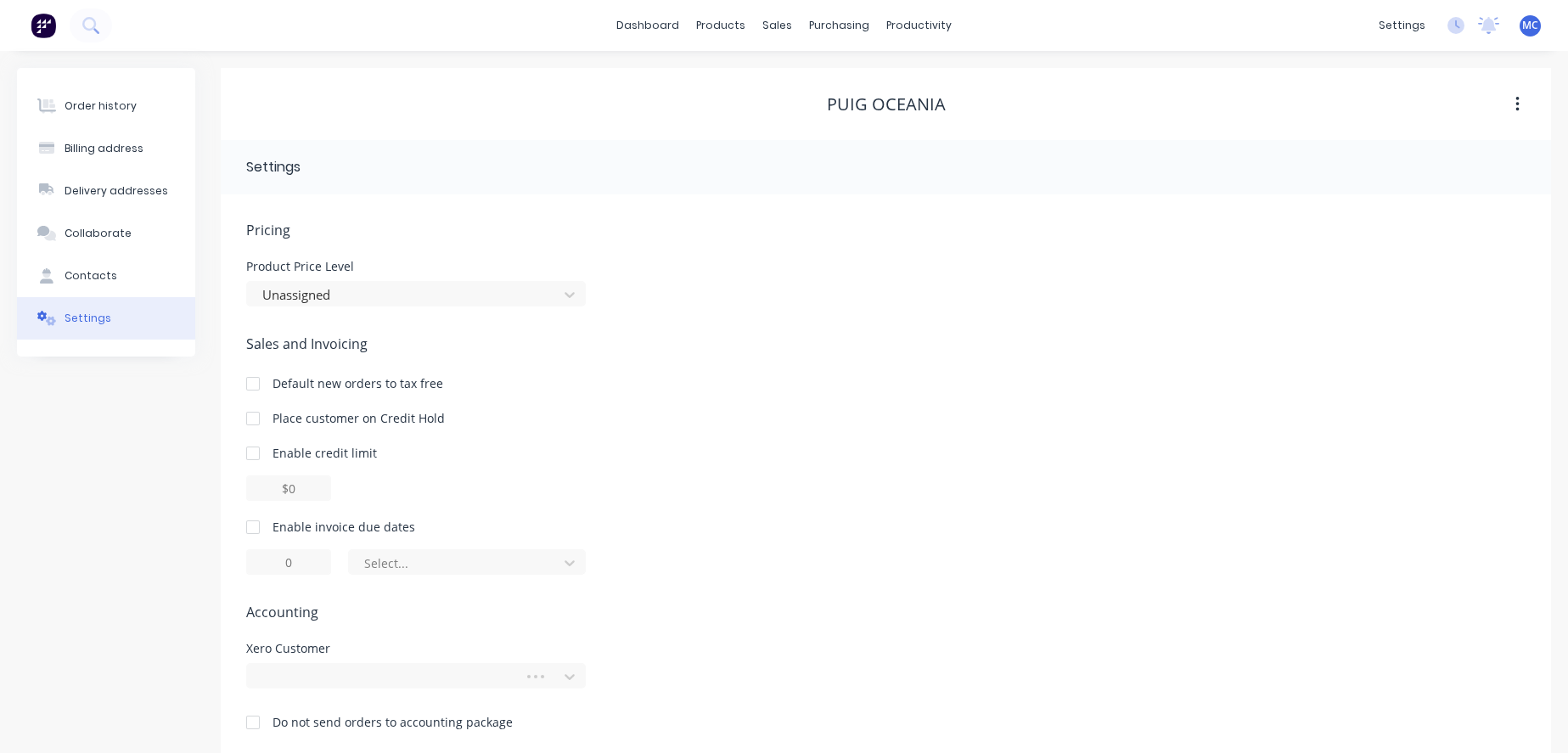
scroll to position [49, 0]
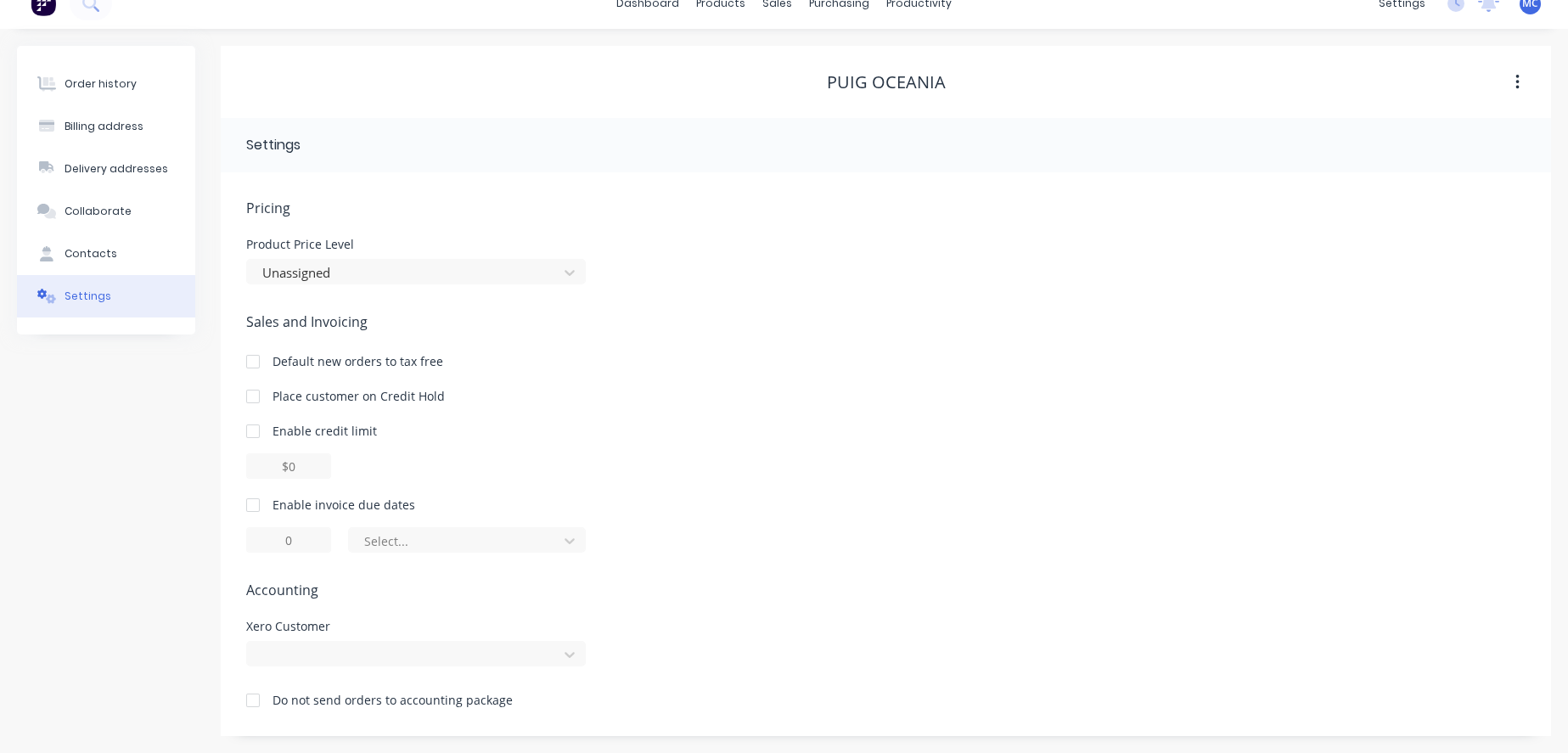
click at [249, 492] on div at bounding box center [253, 505] width 34 height 34
drag, startPoint x: 323, startPoint y: 531, endPoint x: 149, endPoint y: 522, distance: 174.2
click at [149, 522] on div "Order history Billing address Delivery addresses Collaborate Contacts Settings …" at bounding box center [784, 391] width 1534 height 689
type input "7"
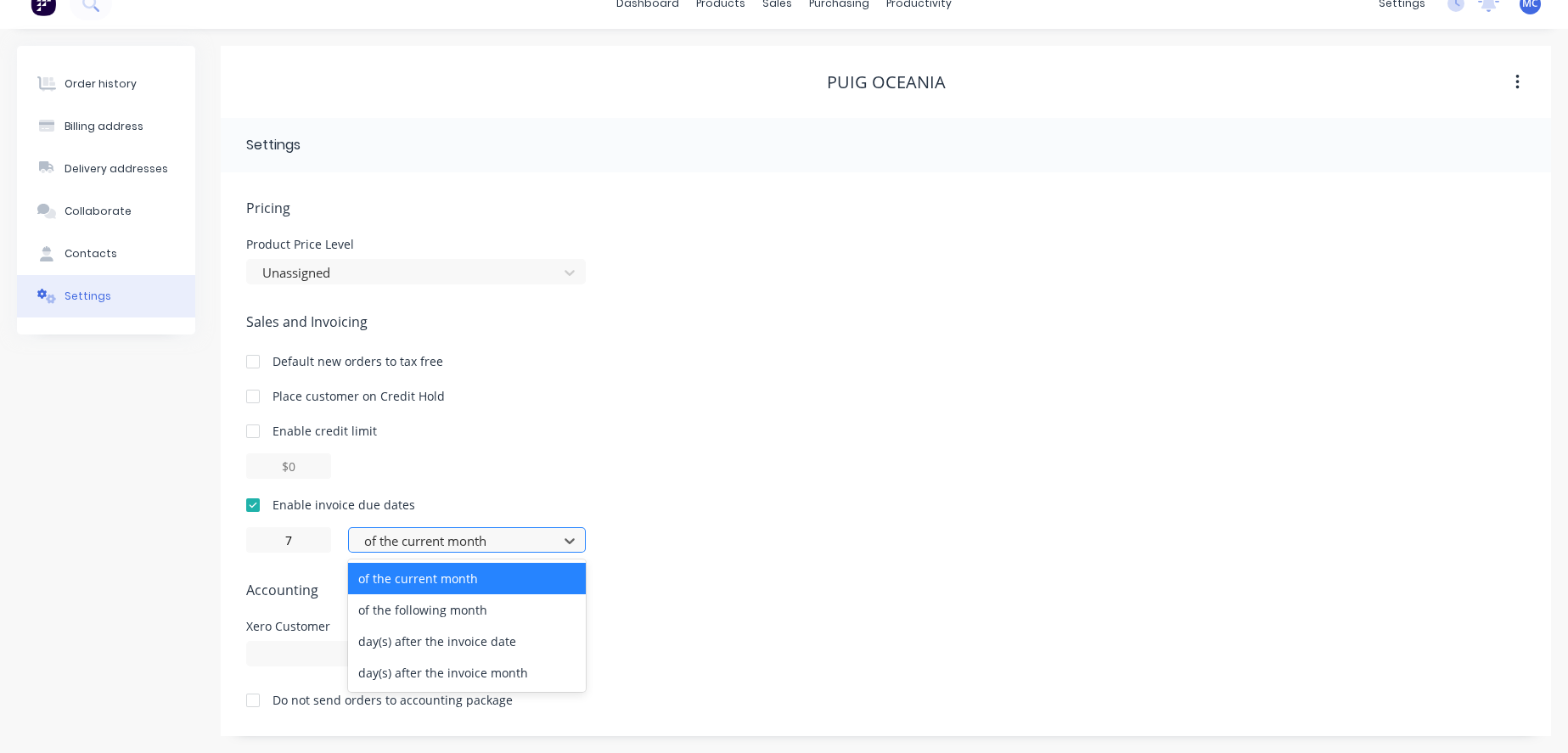
click at [440, 534] on div at bounding box center [455, 541] width 187 height 21
click at [446, 635] on div "day(s) after the invoice date" at bounding box center [467, 642] width 238 height 32
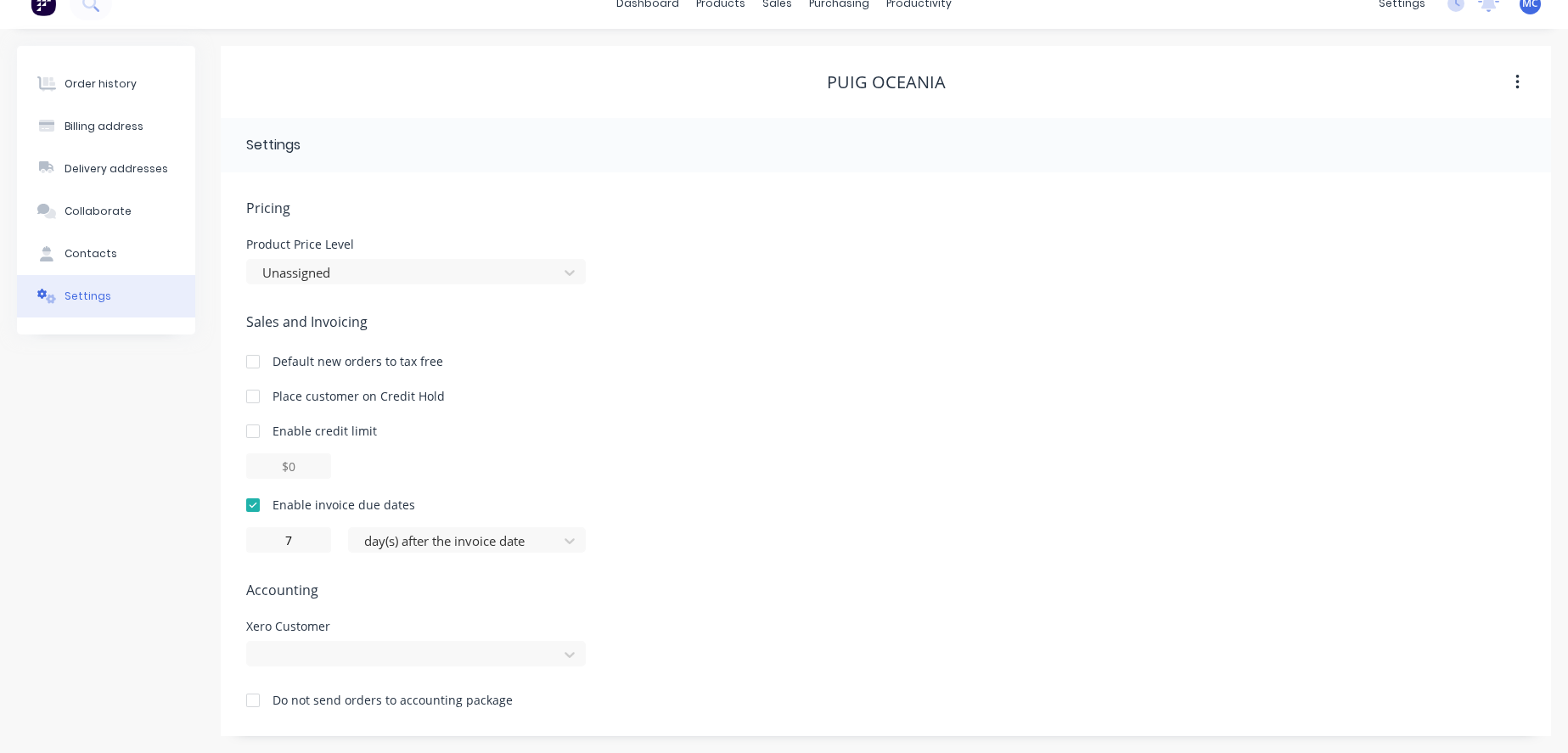
click at [777, 634] on div "Xero Customer" at bounding box center [885, 643] width 1280 height 46
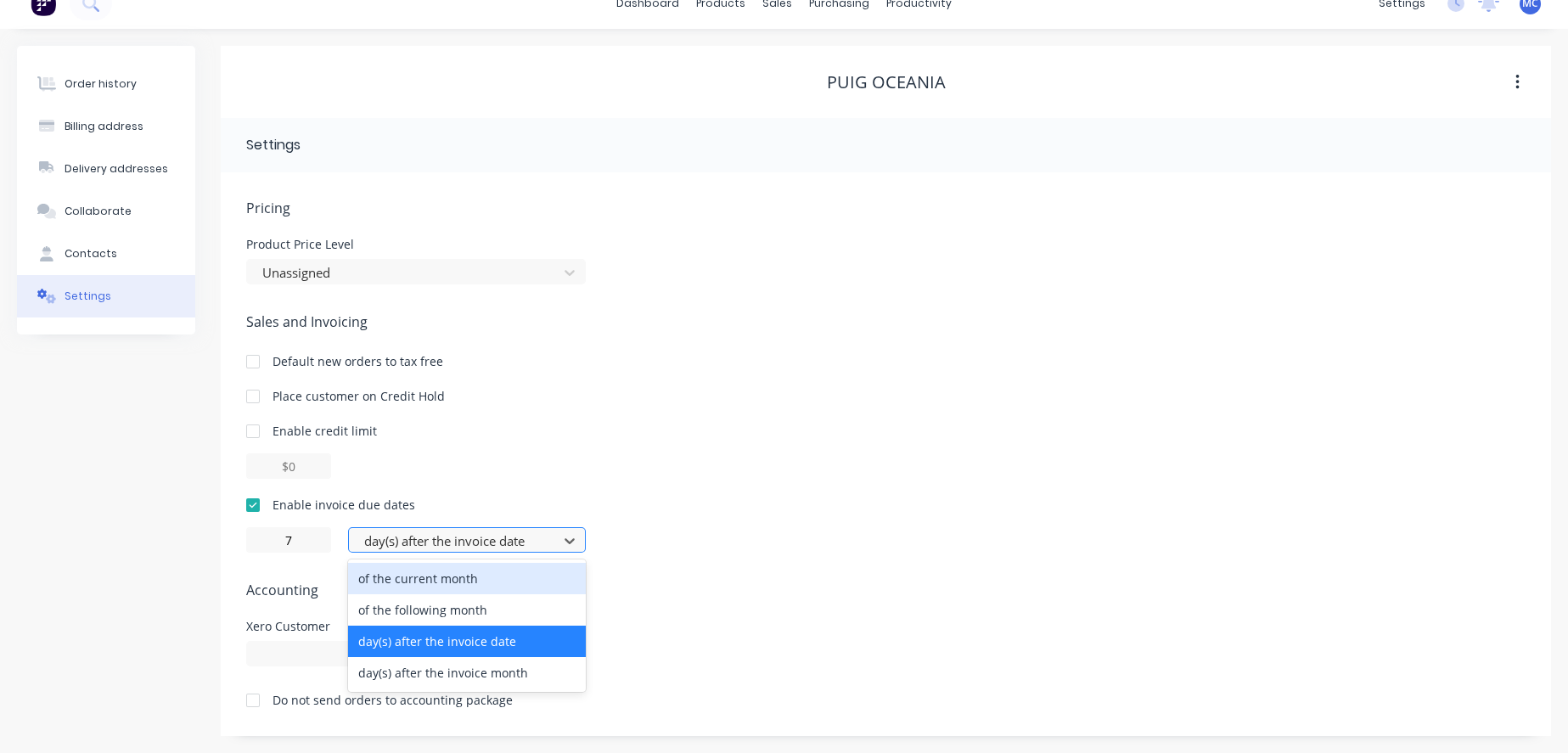
click at [489, 530] on div at bounding box center [455, 541] width 187 height 21
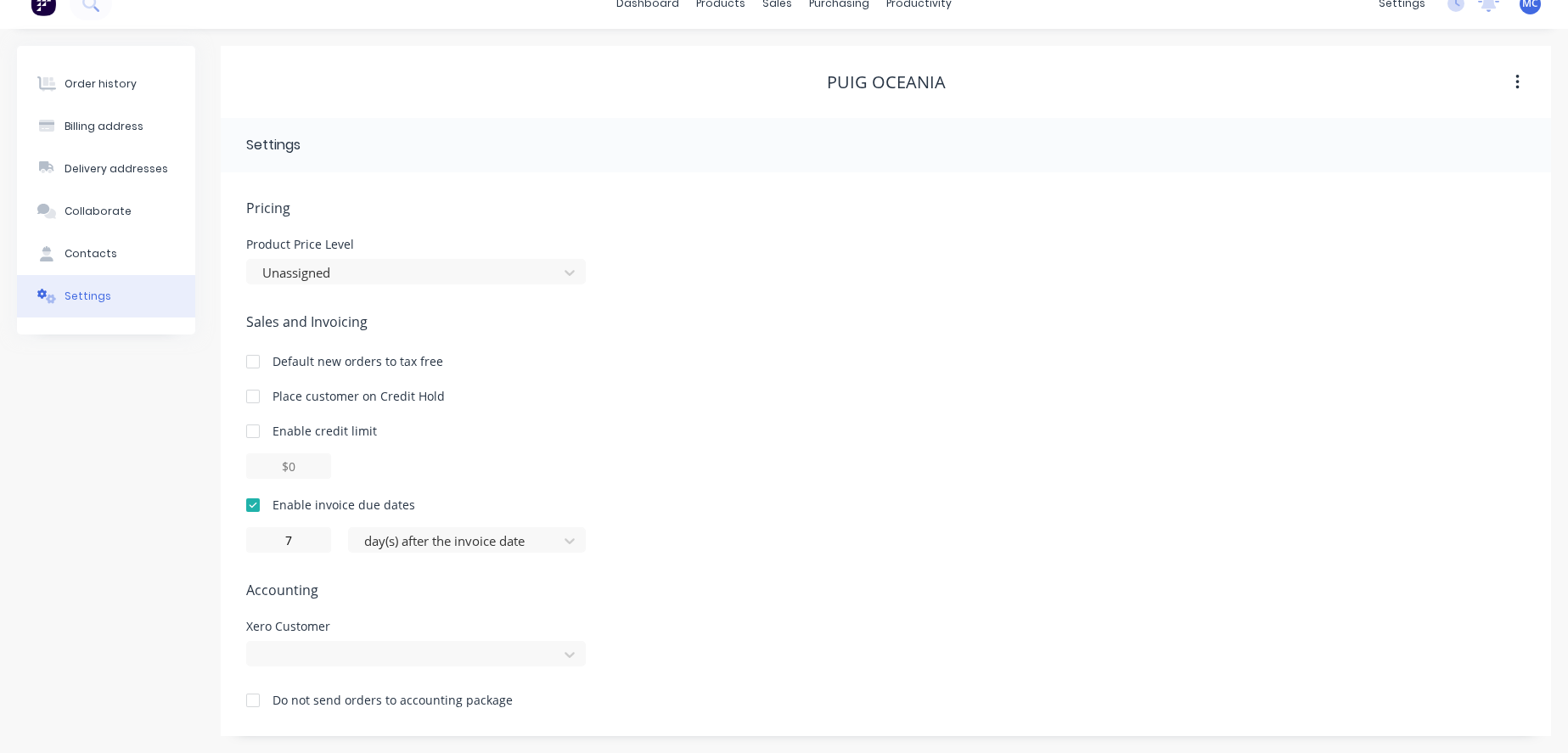
click at [732, 551] on div "Pricing Product Price Level Unassigned Sales and Invoicing Default new orders t…" at bounding box center [885, 467] width 1280 height 538
click at [78, 472] on div "Order history Billing address Delivery addresses Collaborate Contacts Settings" at bounding box center [106, 391] width 179 height 689
click at [112, 76] on div "Order history" at bounding box center [101, 83] width 73 height 15
